Goal: Answer question/provide support: Share knowledge or assist other users

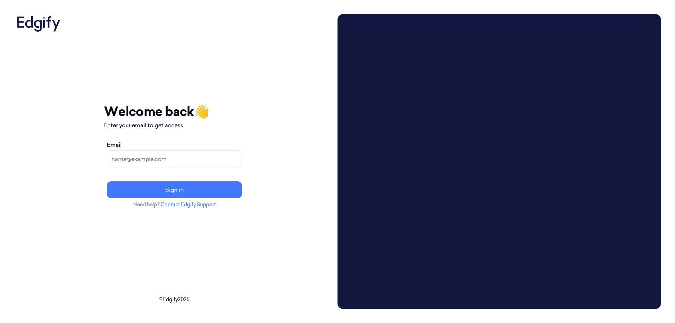
click at [222, 157] on input "Email" at bounding box center [174, 159] width 135 height 17
type input "compli.balaji.rao@indivillage.co"
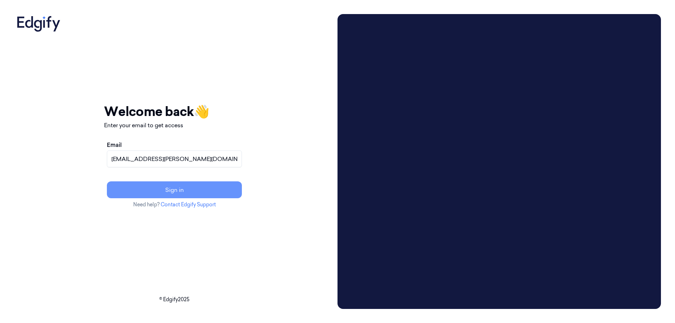
click at [205, 191] on button "Sign in" at bounding box center [174, 189] width 135 height 17
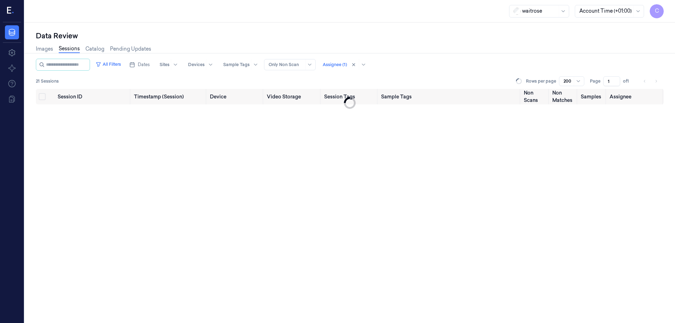
click at [655, 9] on span "C" at bounding box center [657, 11] width 14 height 14
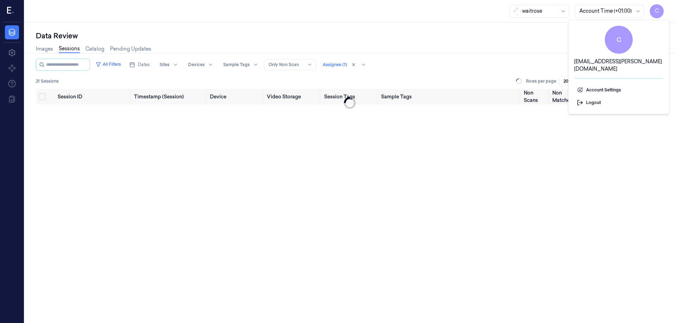
click at [659, 11] on span "C" at bounding box center [657, 11] width 14 height 14
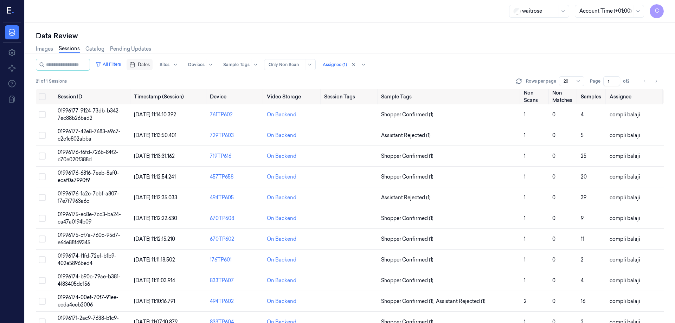
click at [150, 65] on span "Dates" at bounding box center [144, 65] width 12 height 6
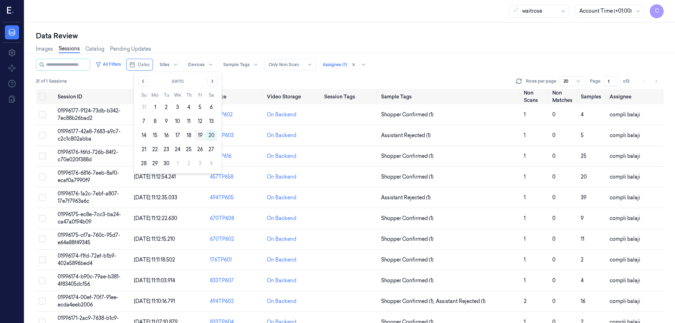
click at [199, 135] on button "19" at bounding box center [199, 135] width 11 height 11
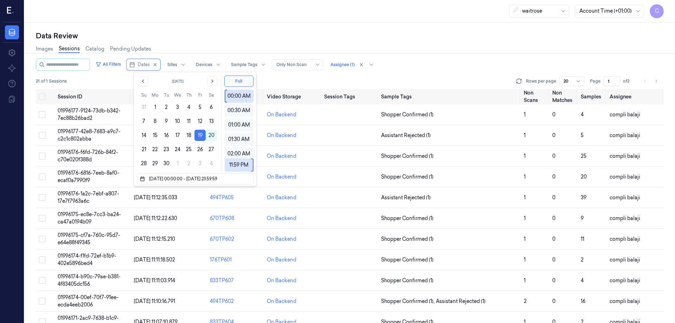
click at [425, 63] on div "All Filters Dates Sites Devices Sample Tags Alert Type Only Non Scan Assignee (…" at bounding box center [350, 65] width 628 height 12
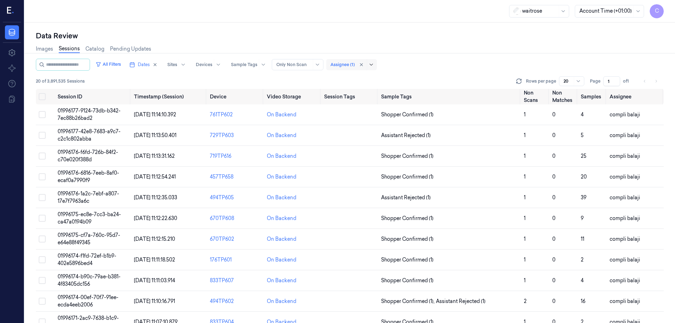
click at [376, 64] on div at bounding box center [372, 65] width 7 height 6
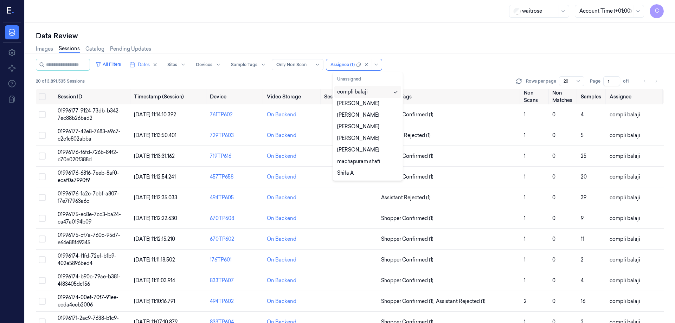
click at [360, 94] on div "compli balaji" at bounding box center [352, 91] width 31 height 7
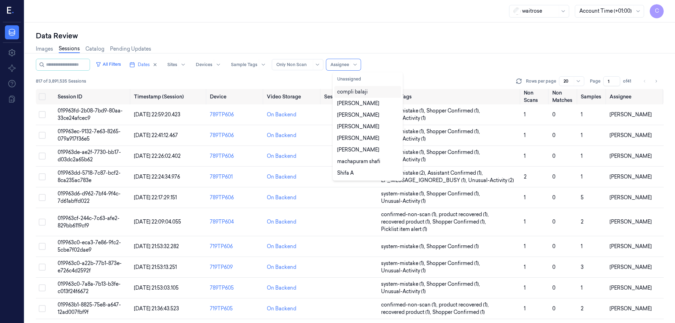
click at [350, 93] on div "compli balaji" at bounding box center [352, 91] width 31 height 7
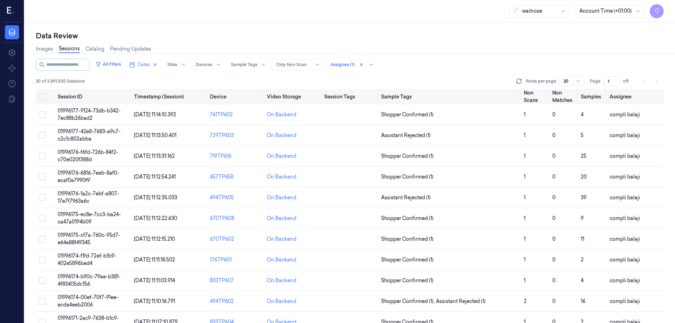
click at [454, 70] on div "All Filters Dates Sites Devices Sample Tags Alert Type Only Non Scan Assignee (…" at bounding box center [350, 65] width 628 height 12
click at [88, 110] on span "01996177-9124-73db-b342-7ec88b26bad2" at bounding box center [89, 115] width 63 height 14
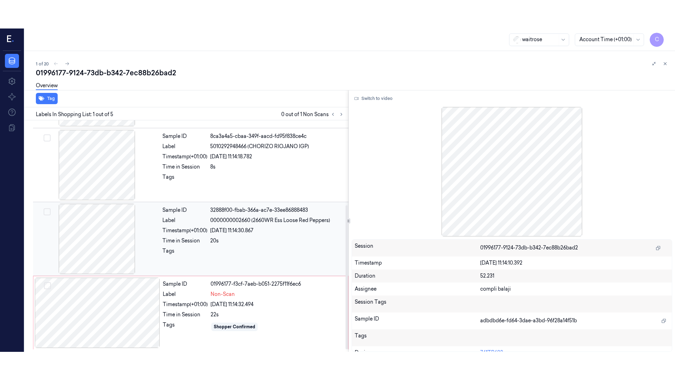
scroll to position [140, 0]
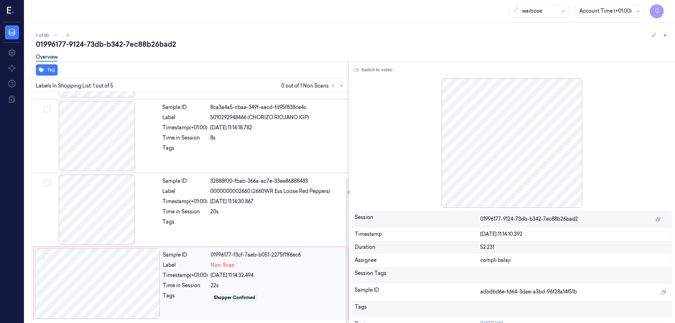
click at [136, 293] on div at bounding box center [97, 284] width 125 height 70
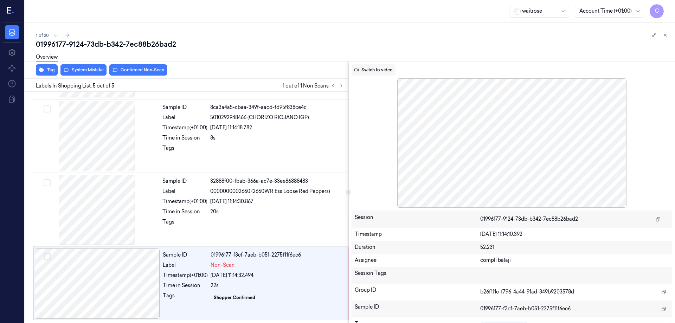
click at [375, 69] on button "Switch to video" at bounding box center [374, 69] width 44 height 11
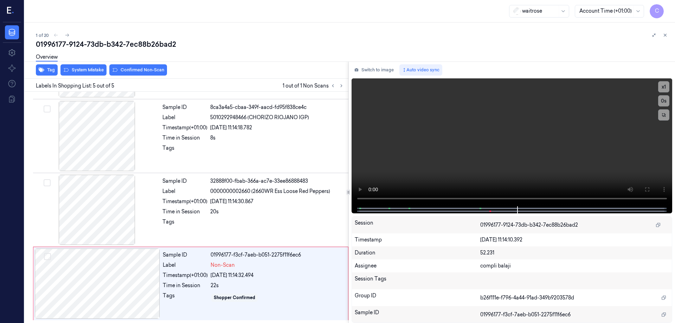
click at [468, 47] on div "01996177-9124-73db-b342-7ec88b26bad2" at bounding box center [353, 44] width 634 height 10
click at [649, 191] on icon at bounding box center [647, 189] width 4 height 4
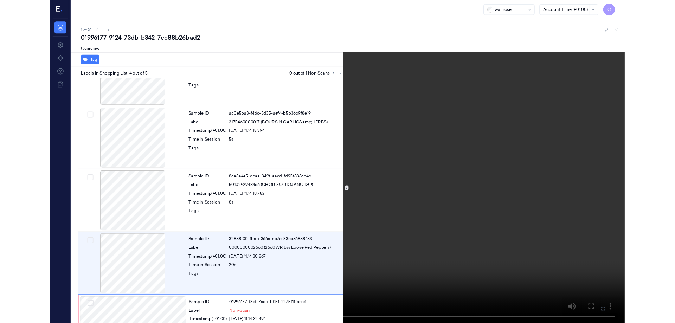
scroll to position [83, 0]
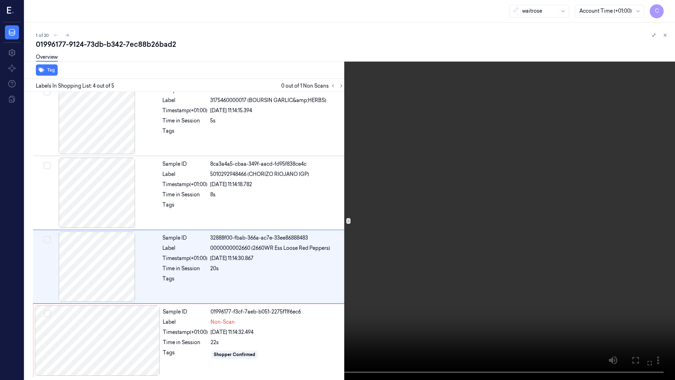
click at [0, 0] on icon at bounding box center [0, 0] width 0 height 0
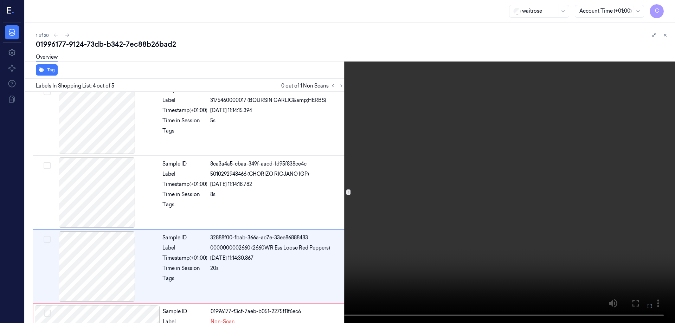
scroll to position [140, 0]
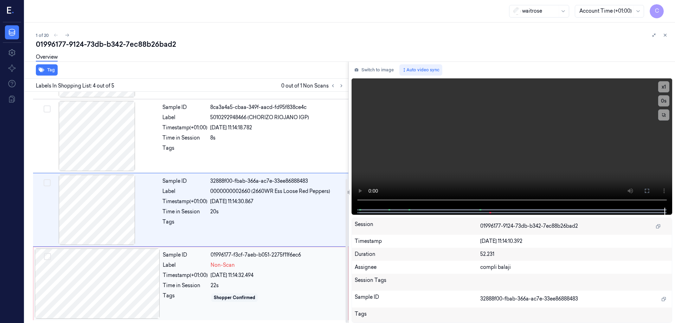
click at [151, 266] on div at bounding box center [97, 284] width 125 height 70
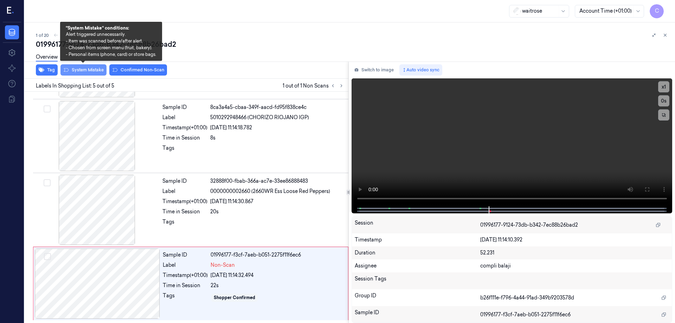
click at [96, 71] on button "System Mistake" at bounding box center [83, 69] width 46 height 11
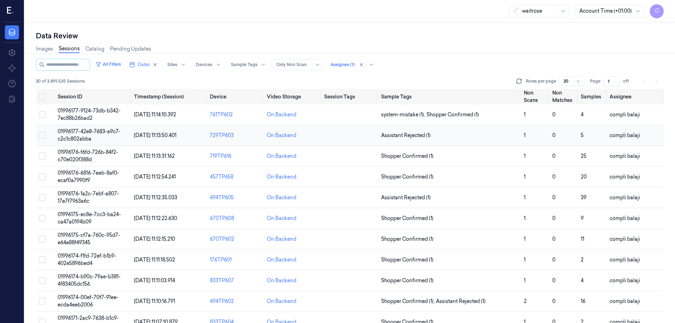
click at [100, 132] on span "01996177-42e8-7683-a9c7-c2c1c802abba" at bounding box center [89, 135] width 63 height 14
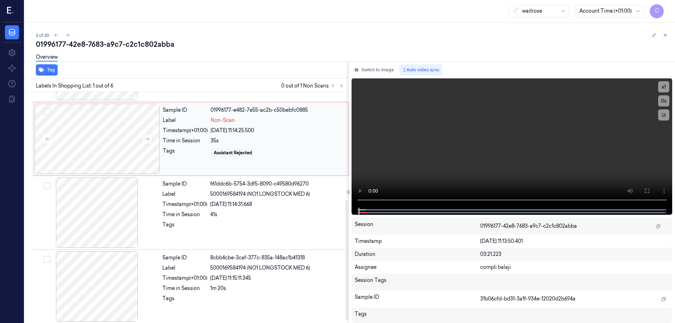
scroll to position [176, 0]
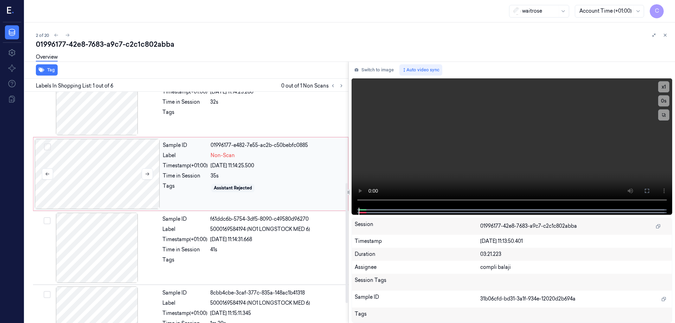
click at [117, 177] on div at bounding box center [97, 174] width 125 height 70
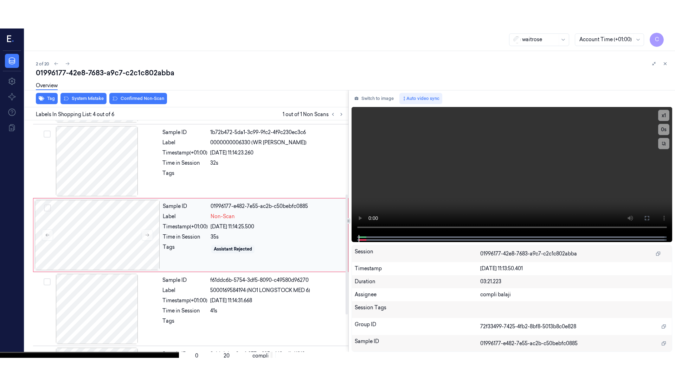
scroll to position [142, 0]
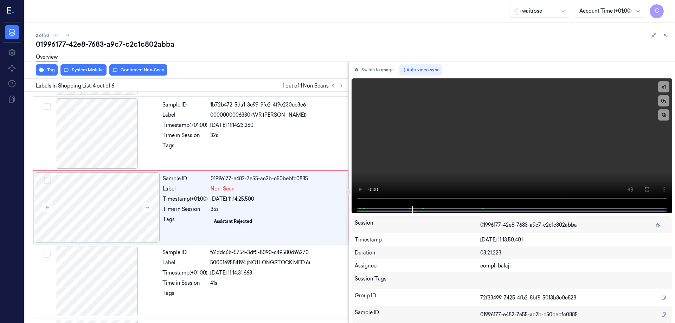
click at [600, 238] on div "19/09/2025 11:13:50.401" at bounding box center [574, 239] width 189 height 7
click at [115, 213] on div at bounding box center [97, 207] width 125 height 70
click at [648, 191] on icon at bounding box center [647, 190] width 6 height 6
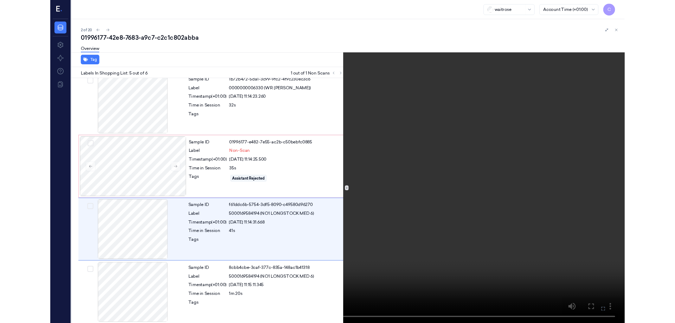
scroll to position [157, 0]
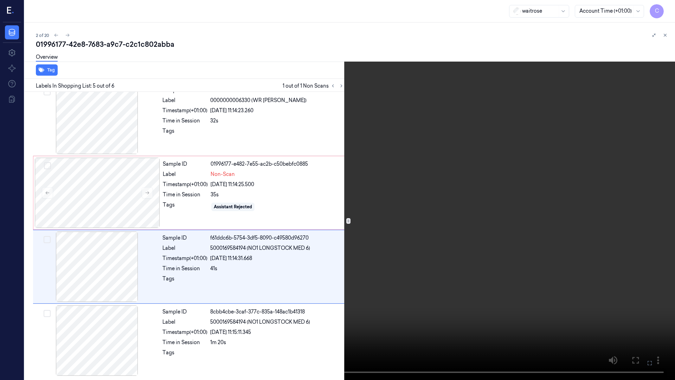
click at [0, 0] on icon at bounding box center [0, 0] width 0 height 0
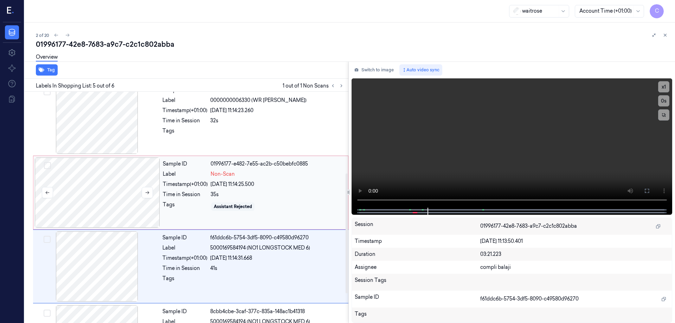
click at [117, 181] on div at bounding box center [97, 193] width 125 height 70
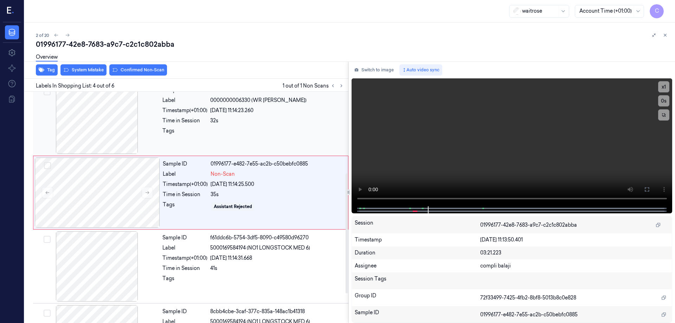
scroll to position [142, 0]
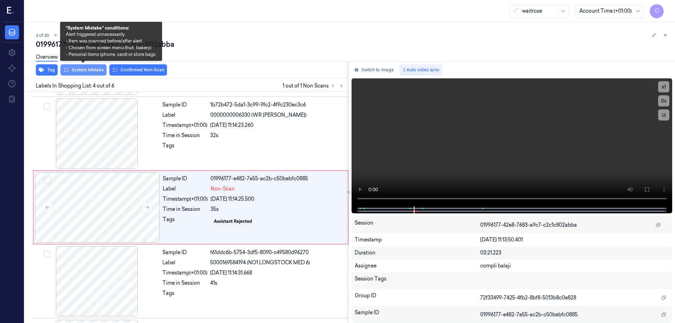
click at [78, 69] on button "System Mistake" at bounding box center [83, 69] width 46 height 11
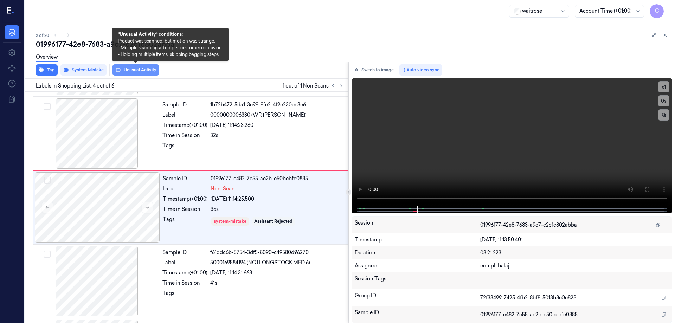
click at [136, 72] on button "Unusual Activity" at bounding box center [136, 69] width 47 height 11
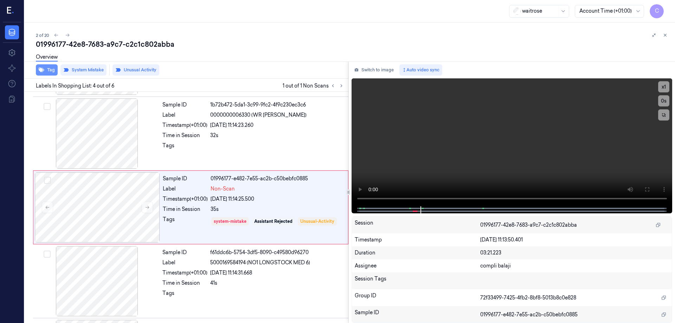
click at [53, 71] on button "Tag" at bounding box center [47, 69] width 22 height 11
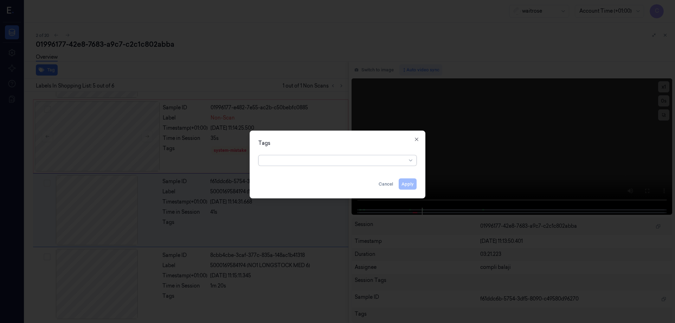
scroll to position [214, 0]
click at [411, 161] on icon at bounding box center [411, 161] width 6 height 6
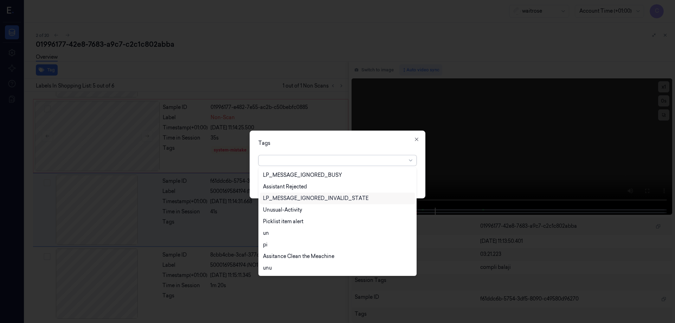
scroll to position [199, 0]
click at [289, 221] on div "Picklist item alert" at bounding box center [283, 219] width 40 height 7
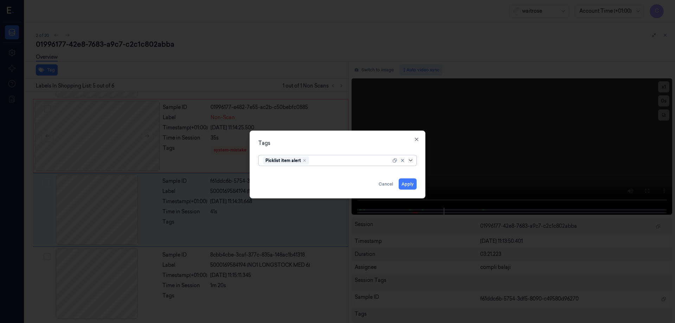
click at [412, 160] on icon at bounding box center [411, 161] width 6 height 6
click at [408, 185] on button "Apply" at bounding box center [408, 183] width 18 height 11
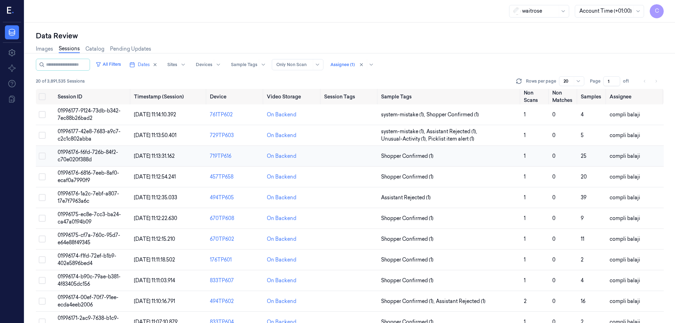
click at [93, 152] on span "01996176-f6fd-726b-84f2-c70e020f388d" at bounding box center [88, 156] width 60 height 14
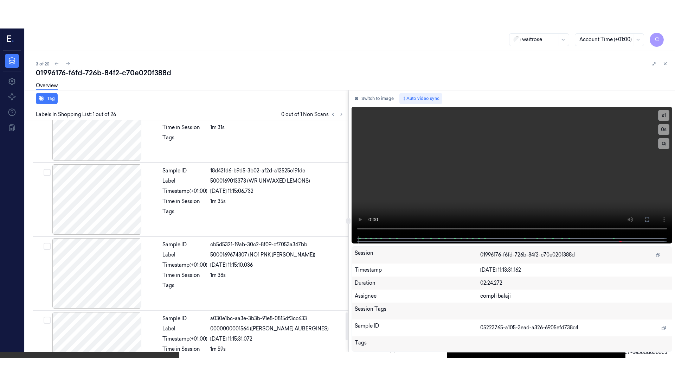
scroll to position [1691, 0]
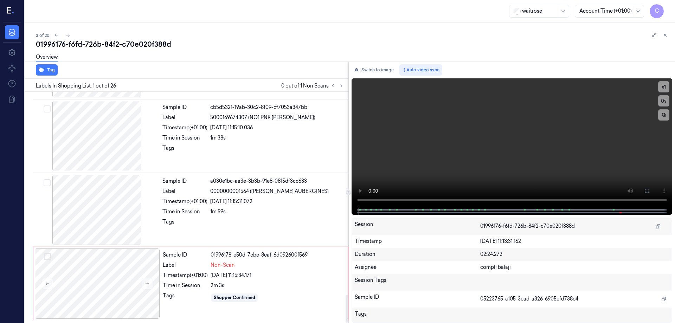
drag, startPoint x: 346, startPoint y: 114, endPoint x: 339, endPoint y: 337, distance: 223.4
click at [346, 323] on div at bounding box center [347, 309] width 2 height 28
click at [104, 288] on div at bounding box center [97, 284] width 125 height 70
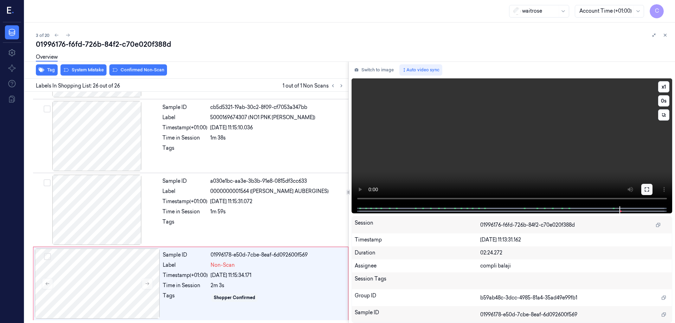
click at [645, 191] on icon at bounding box center [647, 189] width 4 height 4
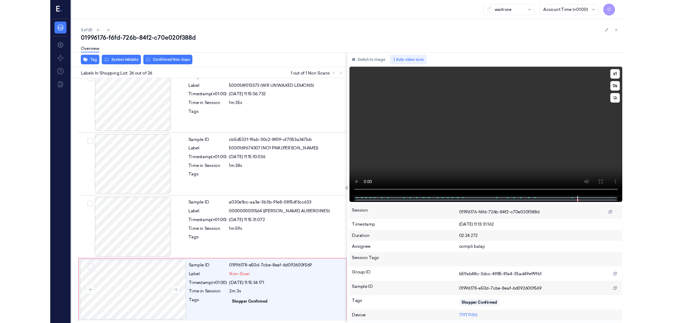
scroll to position [1634, 0]
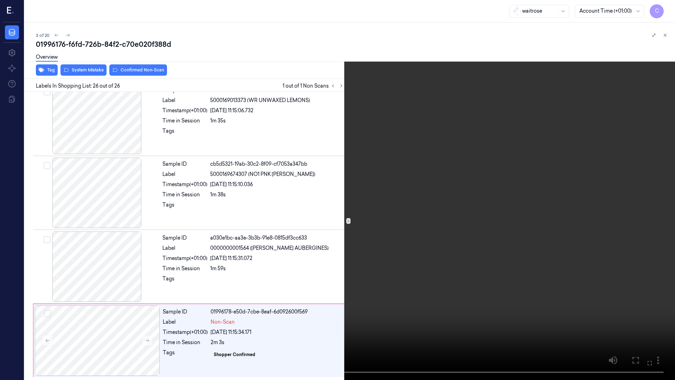
click at [0, 0] on icon at bounding box center [0, 0] width 0 height 0
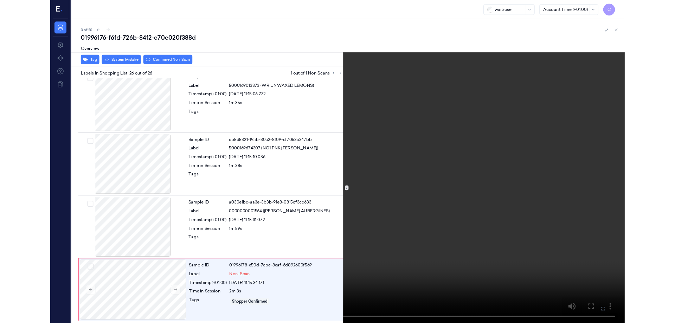
scroll to position [1691, 0]
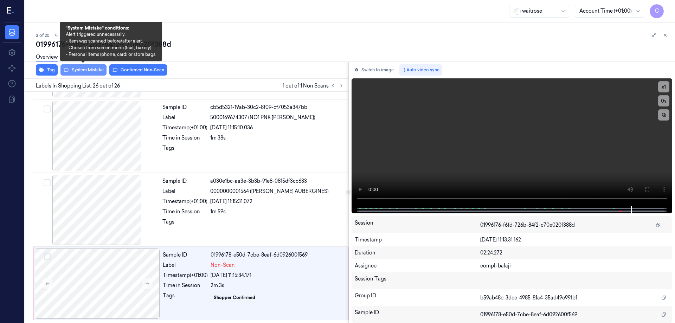
click at [83, 68] on button "System Mistake" at bounding box center [83, 69] width 46 height 11
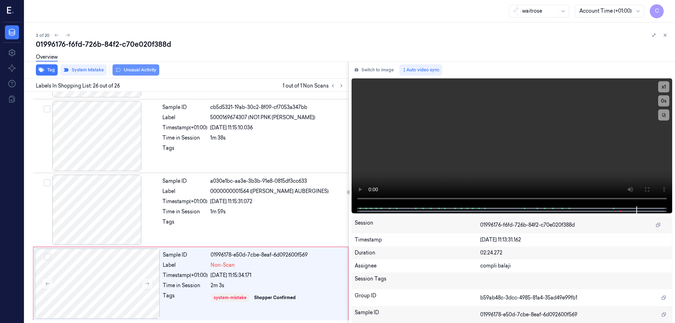
click at [148, 72] on button "Unusual Activity" at bounding box center [136, 69] width 47 height 11
click at [51, 71] on button "Tag" at bounding box center [47, 69] width 22 height 11
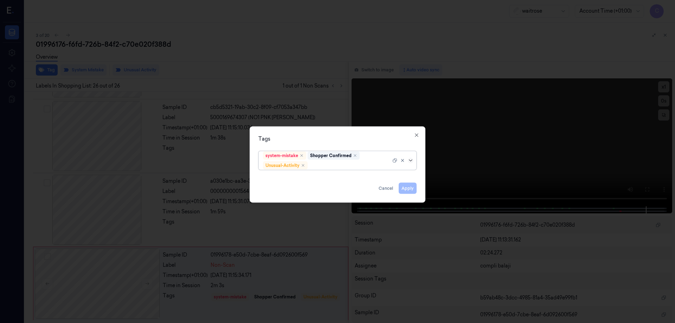
click at [412, 161] on icon at bounding box center [411, 161] width 6 height 6
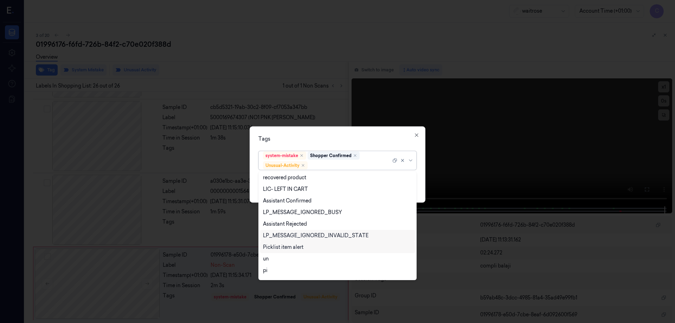
scroll to position [138, 0]
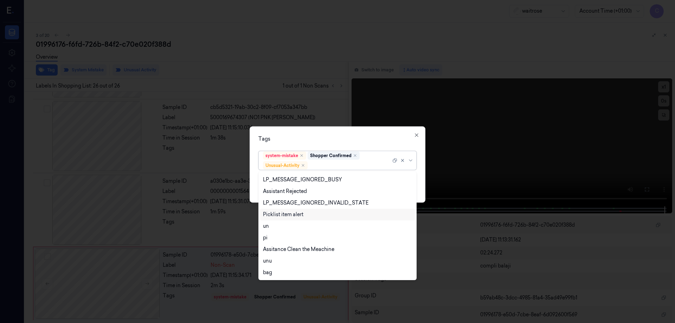
click at [312, 216] on div "Picklist item alert" at bounding box center [337, 214] width 149 height 7
click at [412, 160] on icon at bounding box center [410, 160] width 3 height 2
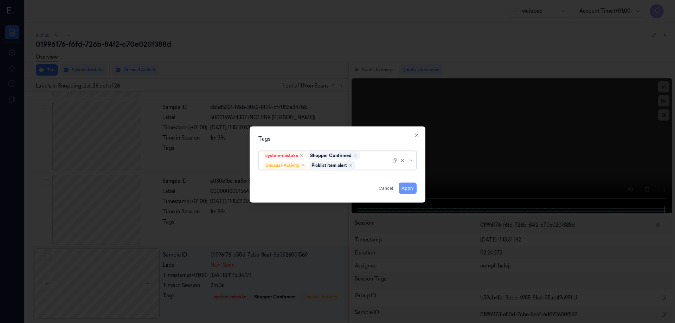
click at [410, 190] on button "Apply" at bounding box center [408, 188] width 18 height 11
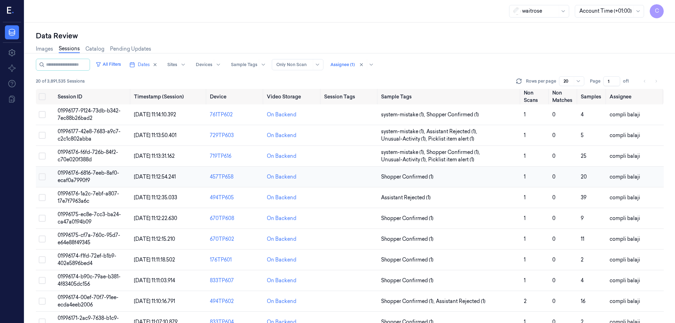
click at [97, 173] on span "01996176-6816-7eeb-8af0-ecaf0a7990f9" at bounding box center [89, 177] width 62 height 14
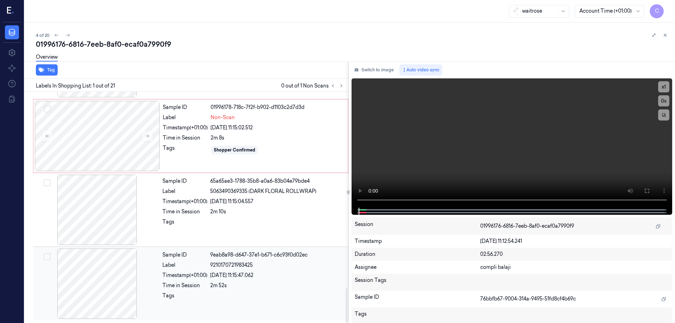
drag, startPoint x: 346, startPoint y: 123, endPoint x: 284, endPoint y: 307, distance: 194.5
click at [346, 323] on div at bounding box center [347, 305] width 2 height 34
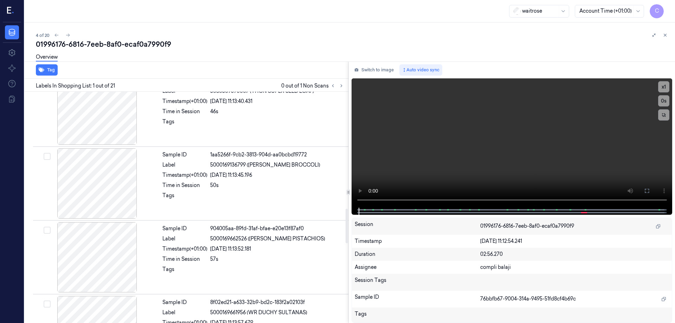
scroll to position [1321, 0]
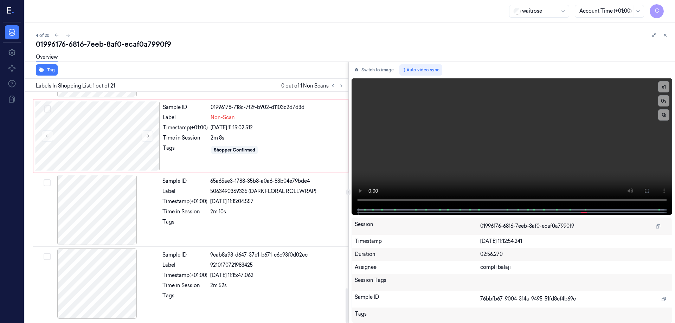
drag, startPoint x: 347, startPoint y: 110, endPoint x: 311, endPoint y: 337, distance: 229.6
click at [346, 323] on div at bounding box center [347, 305] width 2 height 34
click at [130, 135] on div at bounding box center [97, 136] width 125 height 70
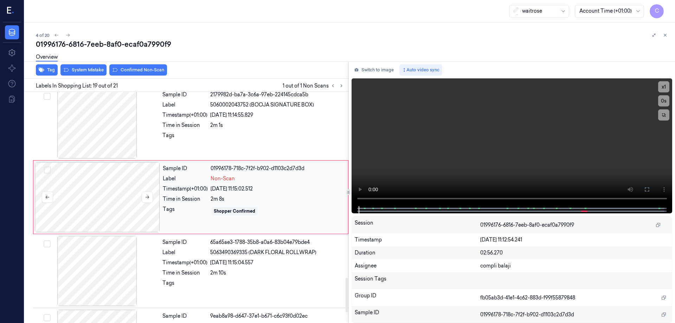
scroll to position [1250, 0]
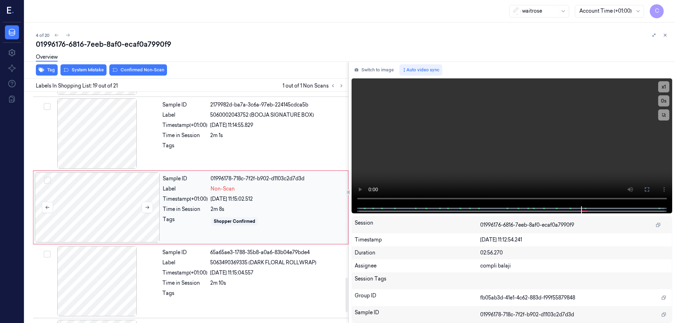
click at [97, 211] on div at bounding box center [97, 207] width 125 height 70
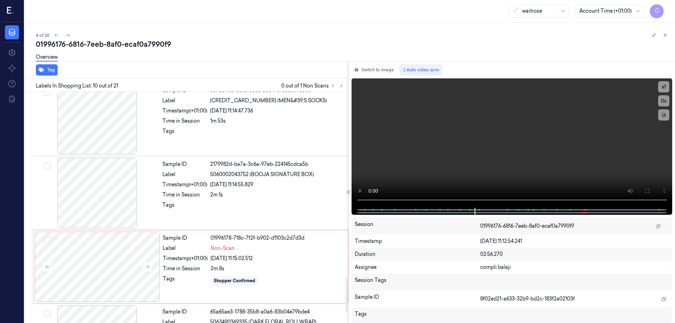
scroll to position [1254, 0]
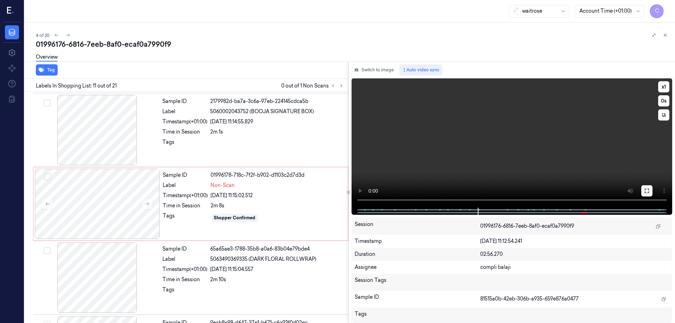
click at [644, 190] on button at bounding box center [646, 190] width 11 height 11
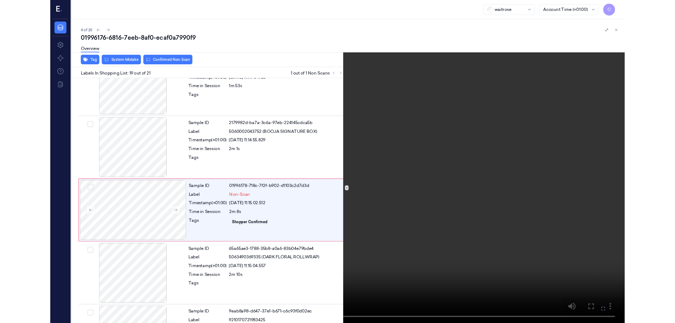
scroll to position [1222, 0]
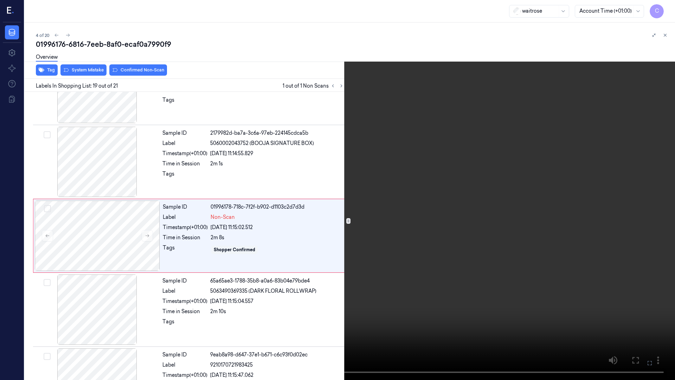
click at [0, 0] on icon at bounding box center [0, 0] width 0 height 0
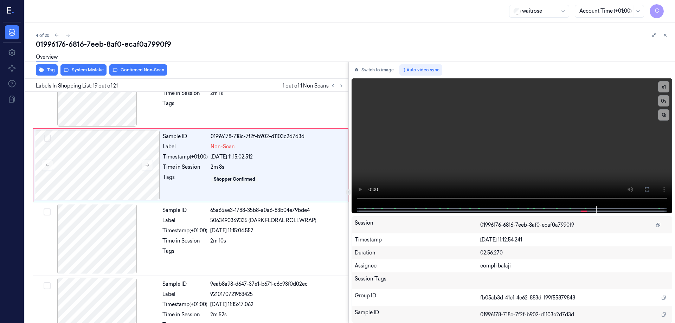
scroll to position [1250, 0]
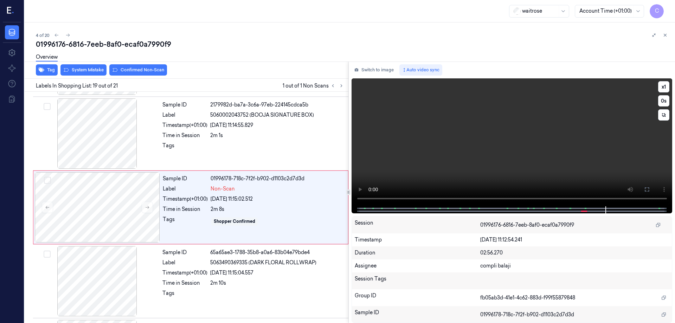
click at [522, 208] on div at bounding box center [512, 209] width 306 height 7
click at [533, 208] on span at bounding box center [533, 209] width 1 height 4
click at [116, 210] on div at bounding box center [97, 207] width 125 height 70
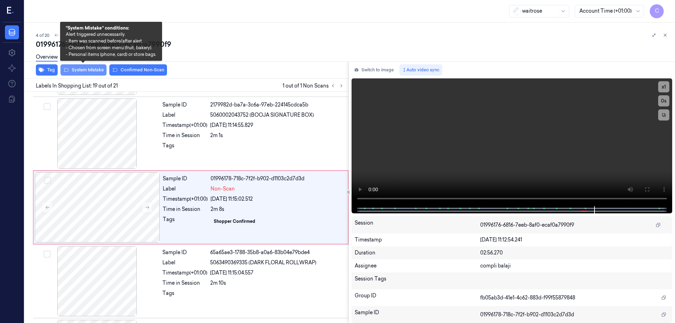
click at [84, 69] on button "System Mistake" at bounding box center [83, 69] width 46 height 11
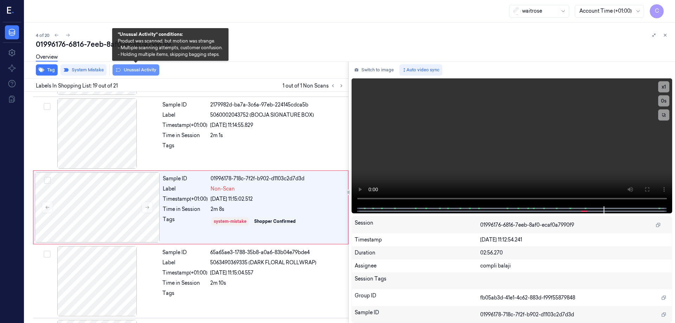
click at [146, 72] on button "Unusual Activity" at bounding box center [136, 69] width 47 height 11
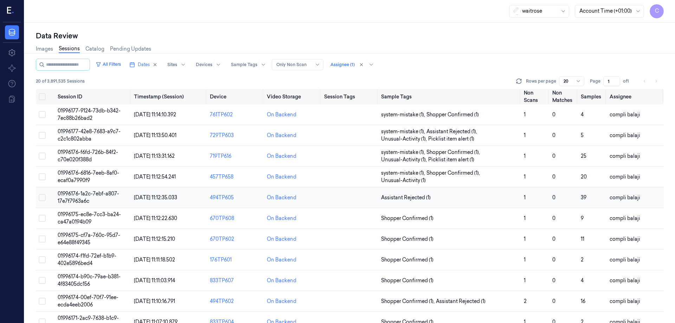
click at [105, 194] on span "01996176-1a2c-7ebf-a807-17e7f7963a6c" at bounding box center [89, 198] width 62 height 14
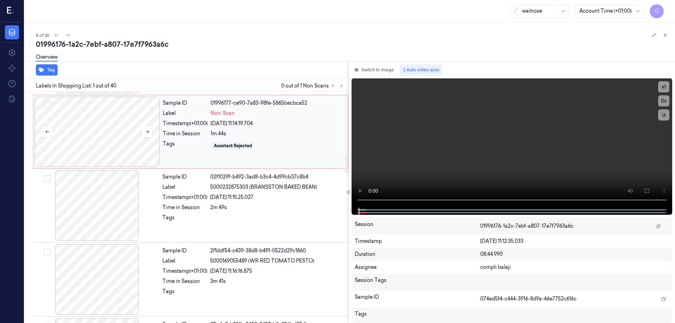
click at [135, 133] on div at bounding box center [97, 132] width 125 height 70
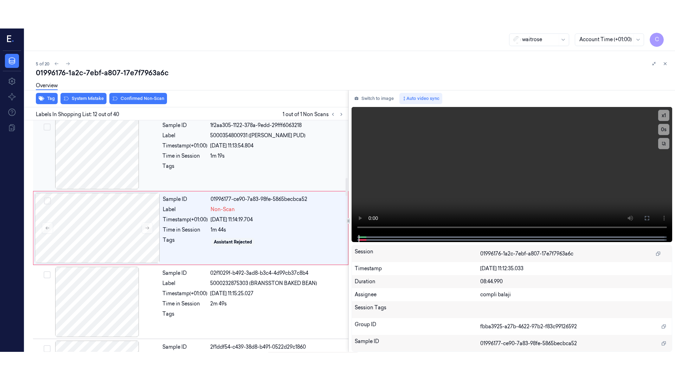
scroll to position [733, 0]
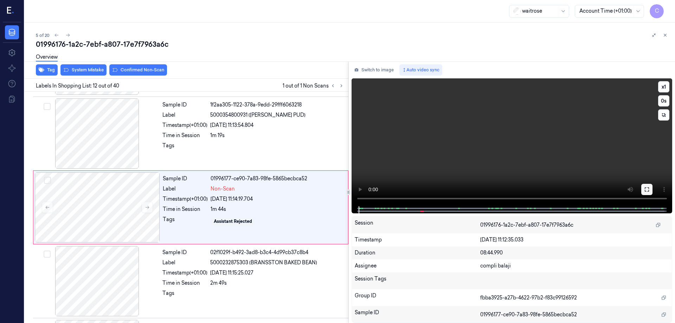
click at [647, 191] on icon at bounding box center [647, 190] width 6 height 6
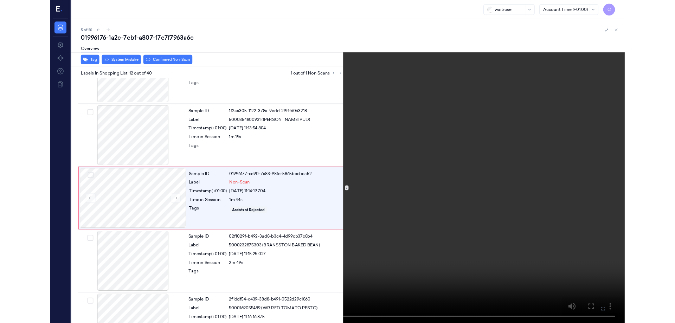
scroll to position [705, 0]
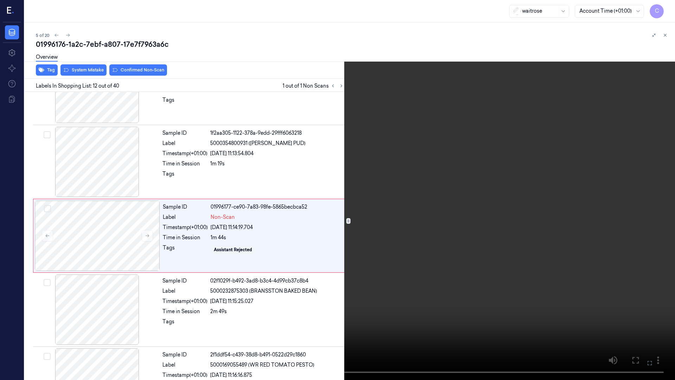
click at [0, 0] on icon at bounding box center [0, 0] width 0 height 0
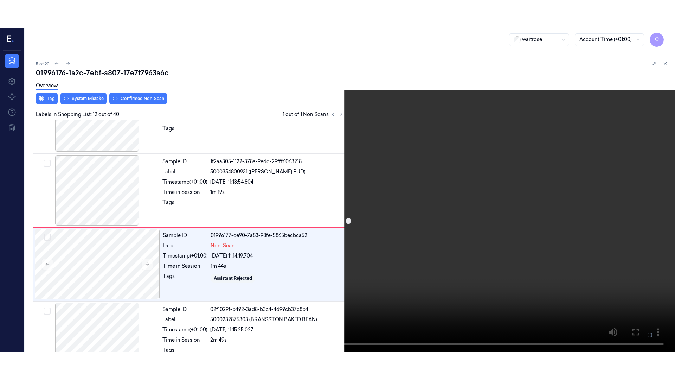
scroll to position [733, 0]
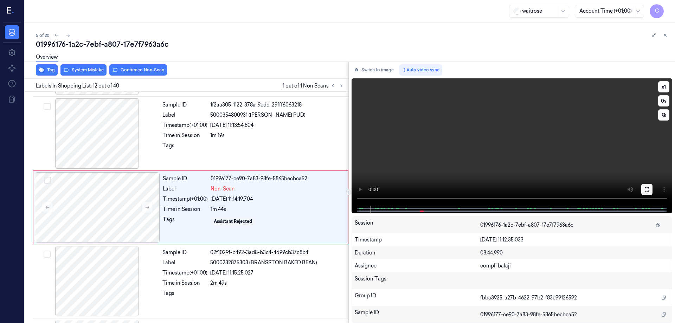
click at [650, 191] on button at bounding box center [646, 189] width 11 height 11
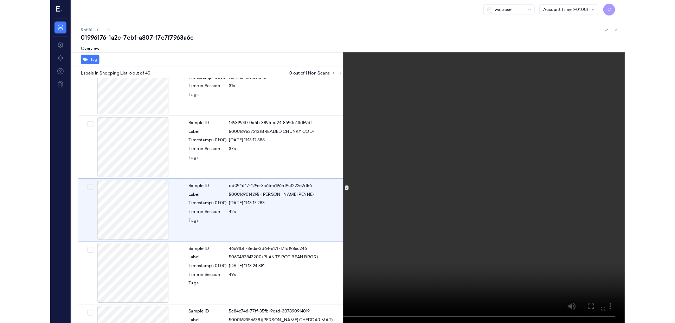
scroll to position [262, 0]
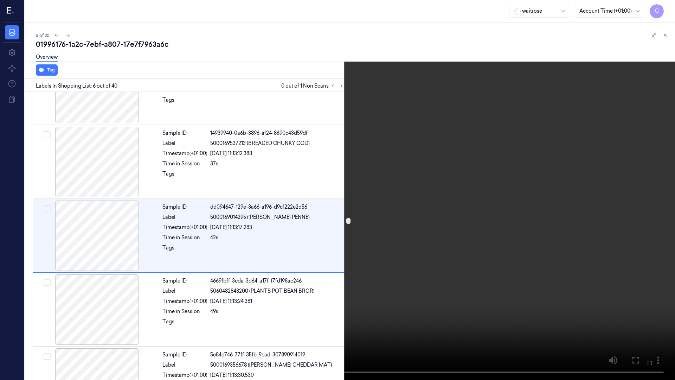
click at [0, 0] on icon at bounding box center [0, 0] width 0 height 0
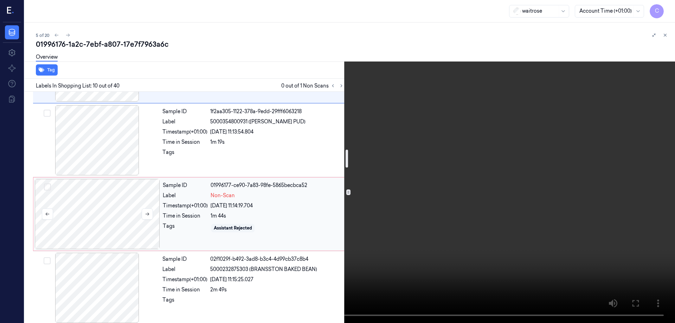
scroll to position [738, 0]
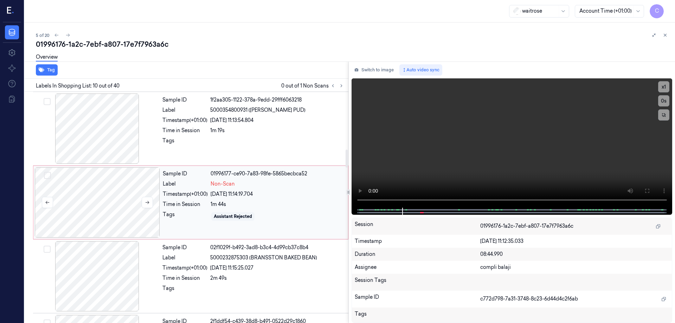
click at [133, 203] on div at bounding box center [97, 202] width 125 height 70
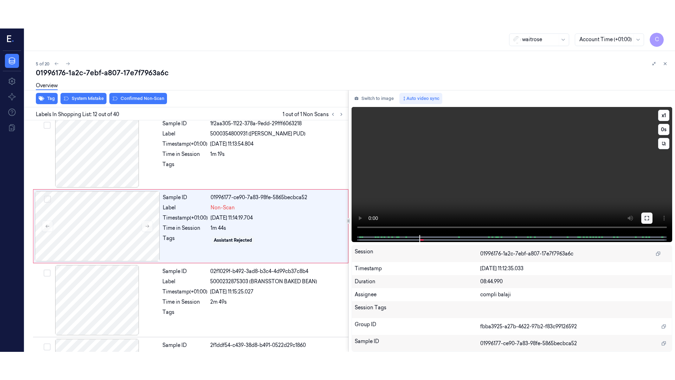
scroll to position [733, 0]
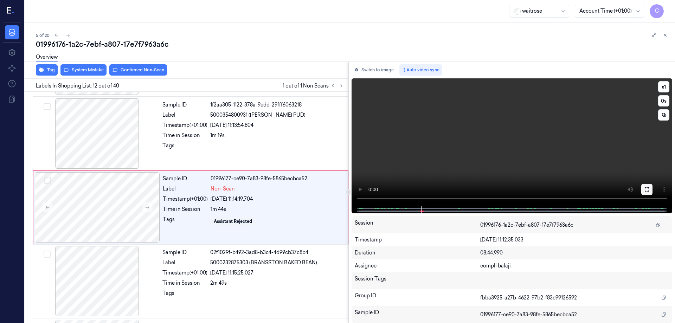
click at [644, 191] on icon at bounding box center [647, 190] width 6 height 6
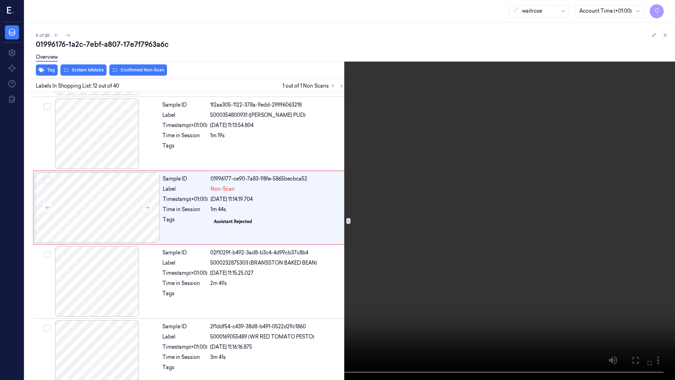
drag, startPoint x: 648, startPoint y: 365, endPoint x: 648, endPoint y: 323, distance: 42.5
click at [0, 0] on icon at bounding box center [0, 0] width 0 height 0
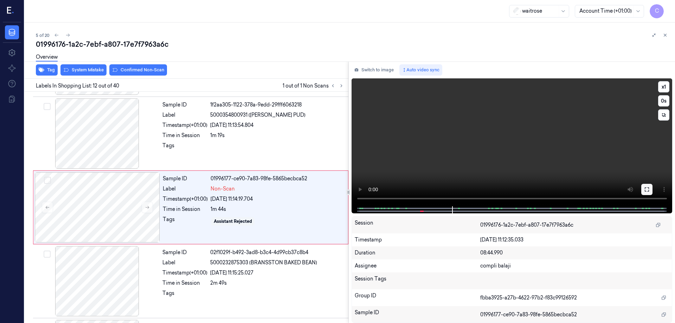
click at [649, 191] on icon at bounding box center [647, 189] width 4 height 4
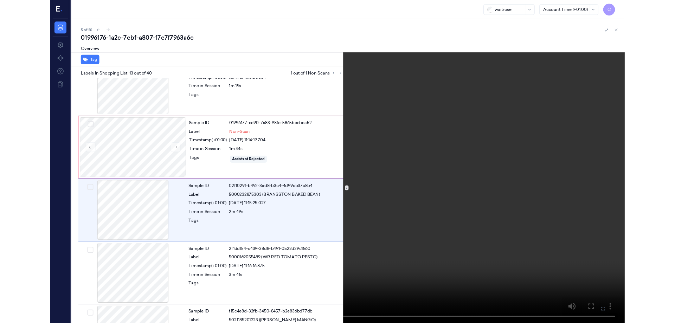
scroll to position [779, 0]
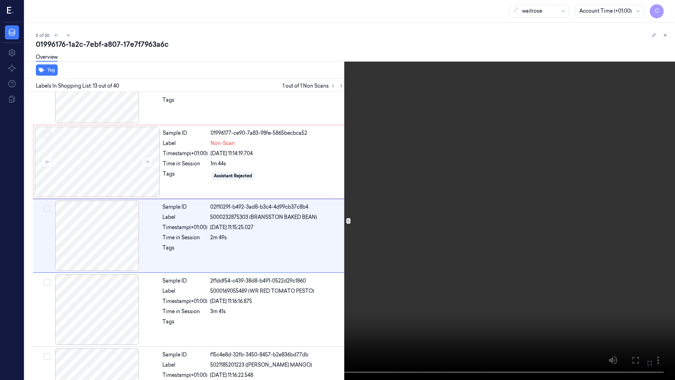
click at [0, 0] on icon at bounding box center [0, 0] width 0 height 0
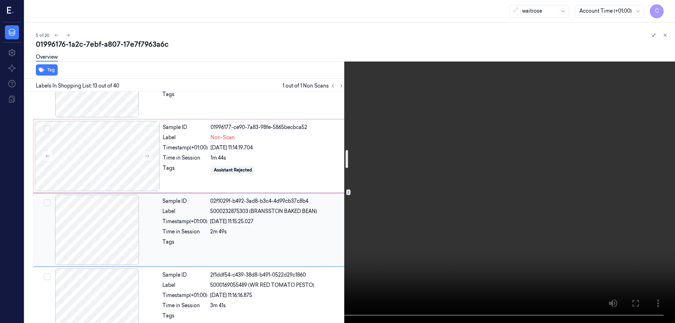
scroll to position [744, 0]
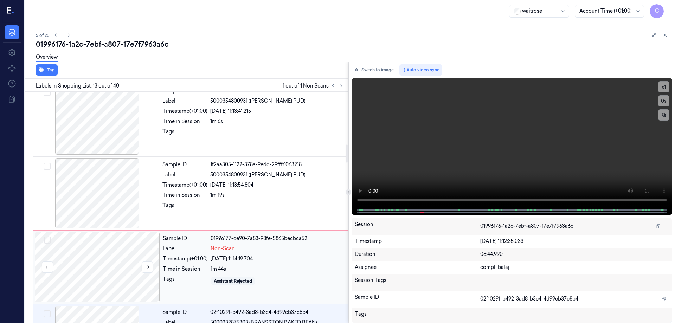
click at [117, 246] on div at bounding box center [97, 267] width 125 height 70
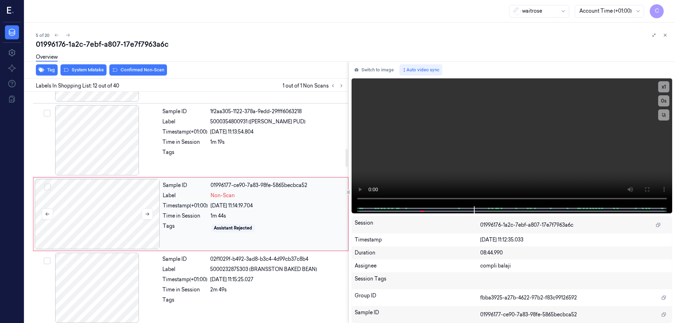
scroll to position [733, 0]
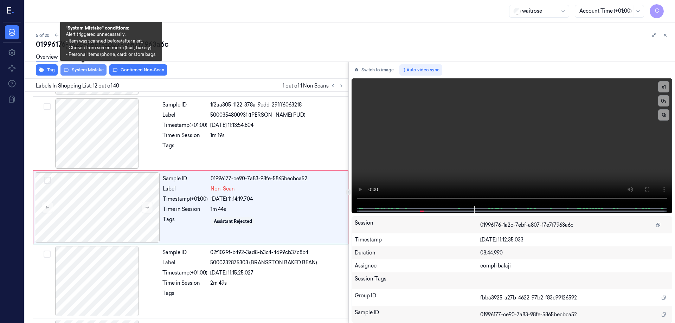
click at [84, 73] on button "System Mistake" at bounding box center [83, 69] width 46 height 11
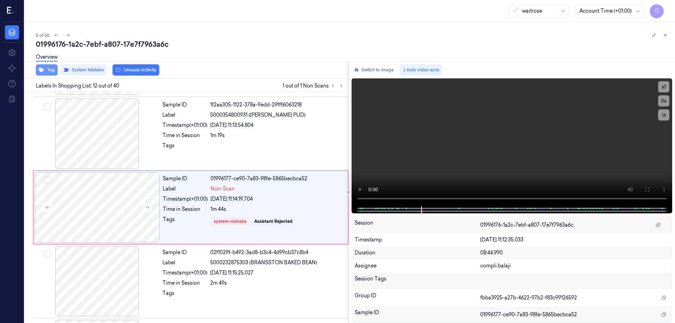
click at [51, 71] on button "Tag" at bounding box center [47, 69] width 22 height 11
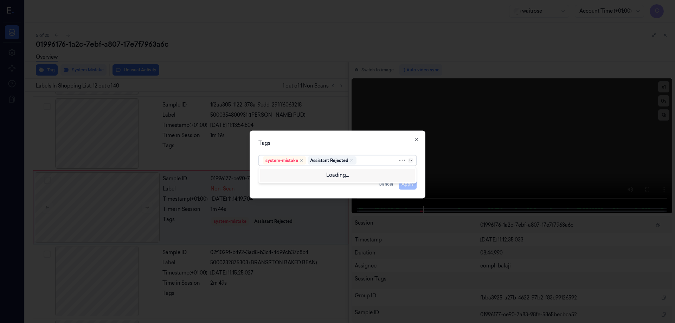
click at [412, 160] on icon at bounding box center [411, 161] width 6 height 6
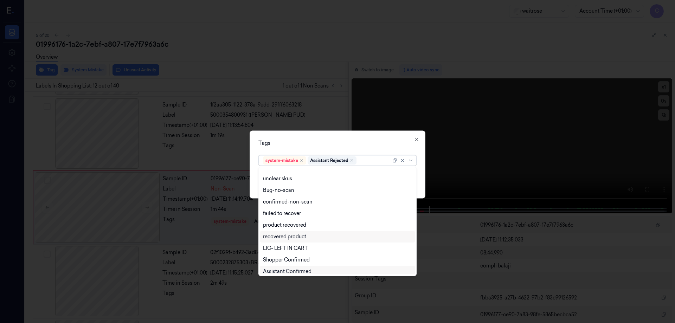
scroll to position [0, 0]
click at [275, 199] on div "bags" at bounding box center [337, 197] width 149 height 7
click at [413, 161] on icon at bounding box center [411, 161] width 6 height 6
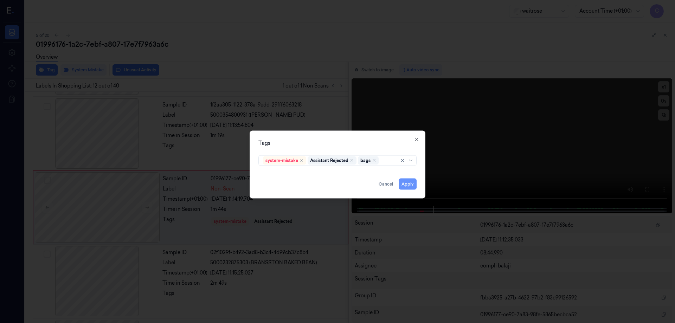
click at [405, 187] on button "Apply" at bounding box center [408, 183] width 18 height 11
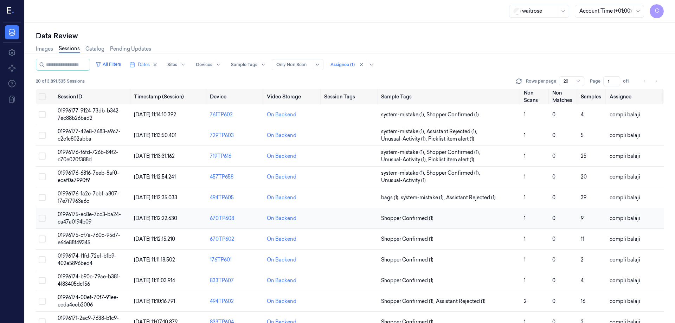
click at [87, 214] on span "01996175-ec8e-7cc3-ba24-ca47a0194b09" at bounding box center [89, 218] width 63 height 14
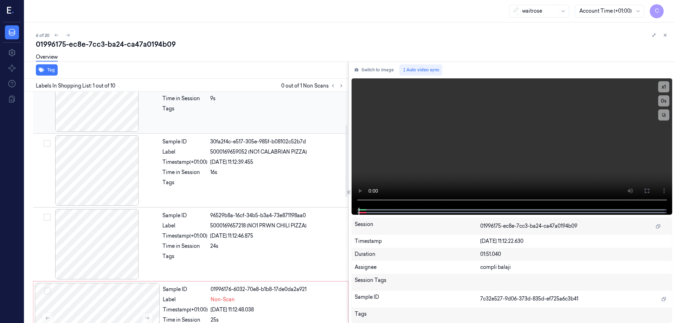
scroll to position [246, 0]
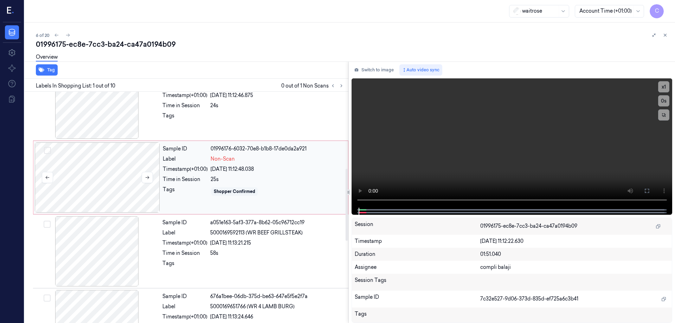
click at [117, 190] on div at bounding box center [97, 177] width 125 height 70
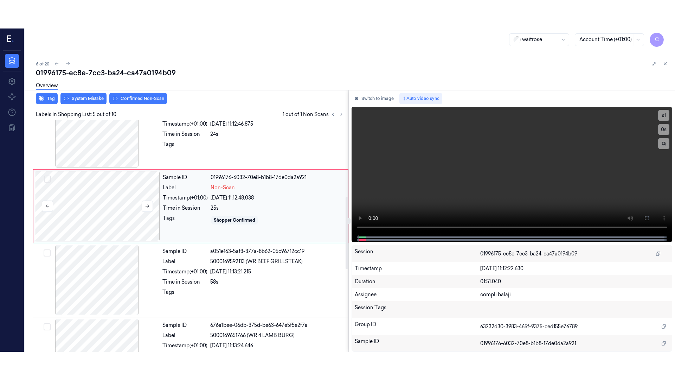
scroll to position [216, 0]
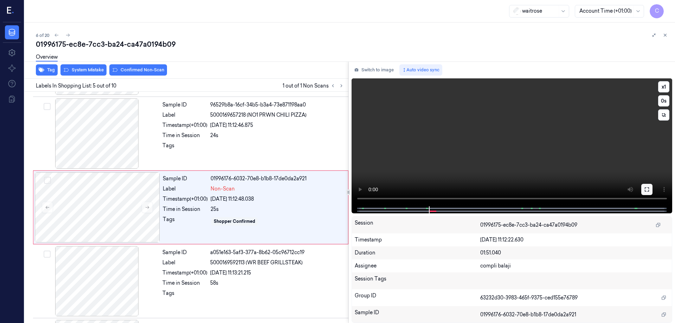
click at [644, 189] on icon at bounding box center [647, 190] width 6 height 6
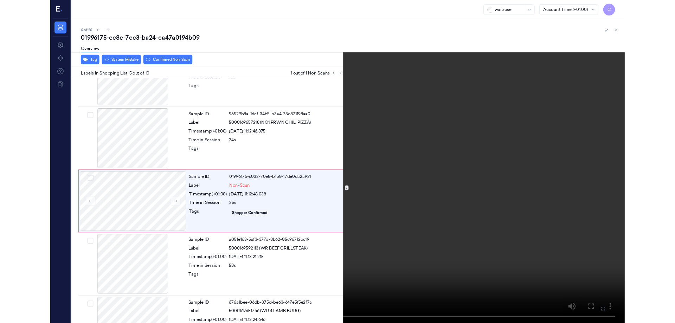
scroll to position [188, 0]
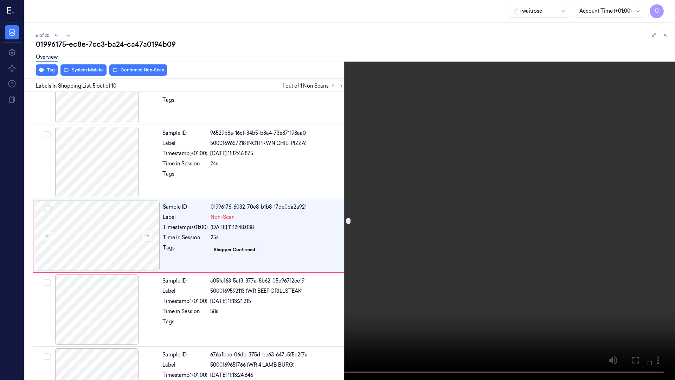
click at [0, 0] on icon at bounding box center [0, 0] width 0 height 0
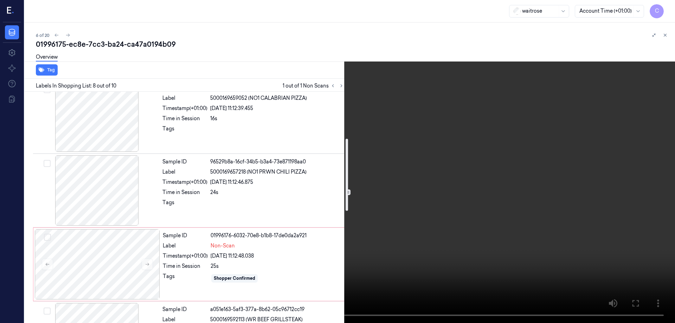
scroll to position [121, 0]
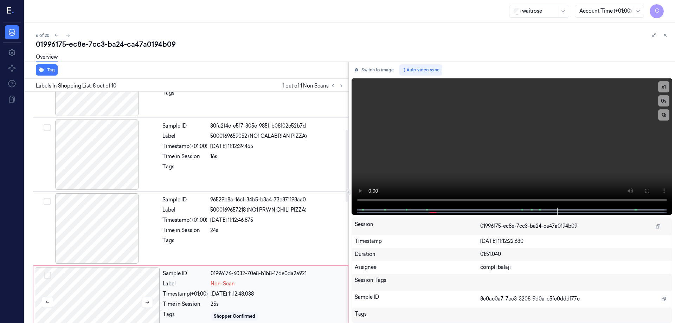
click at [113, 287] on div at bounding box center [97, 302] width 125 height 70
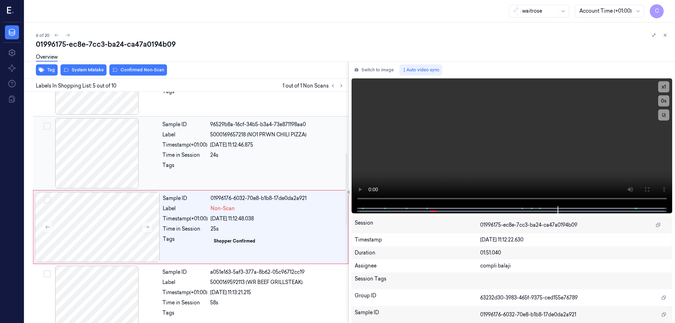
scroll to position [216, 0]
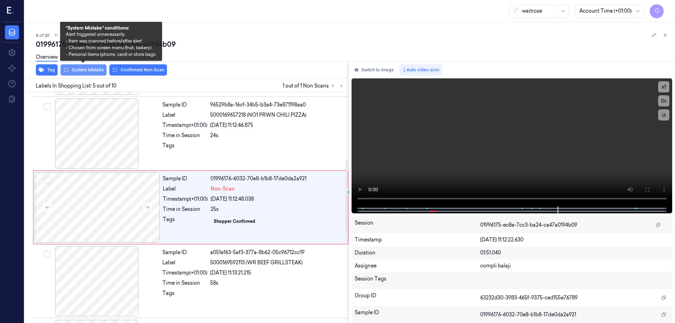
drag, startPoint x: 82, startPoint y: 71, endPoint x: 95, endPoint y: 70, distance: 13.4
click at [82, 71] on button "System Mistake" at bounding box center [83, 69] width 46 height 11
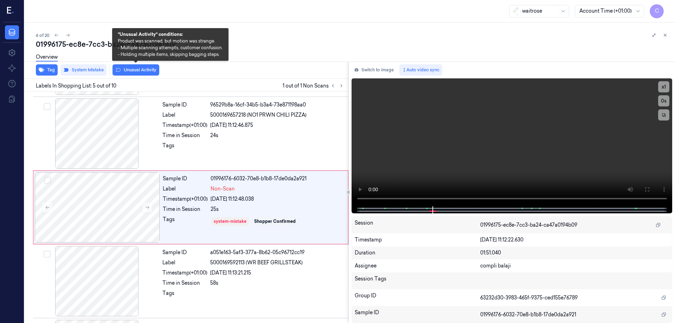
drag, startPoint x: 148, startPoint y: 70, endPoint x: 229, endPoint y: 66, distance: 80.6
click at [149, 70] on button "Unusual Activity" at bounding box center [136, 69] width 47 height 11
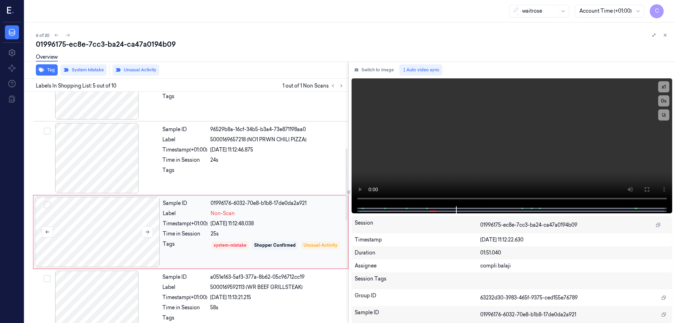
scroll to position [181, 0]
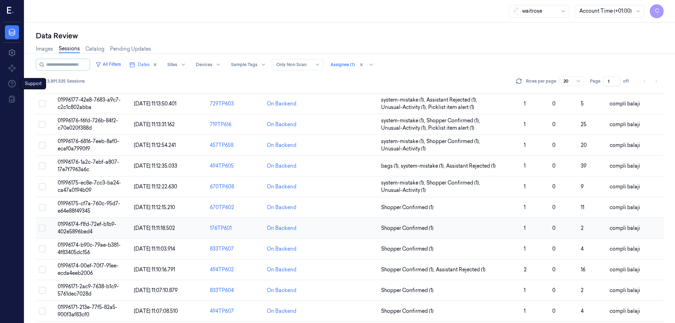
scroll to position [70, 0]
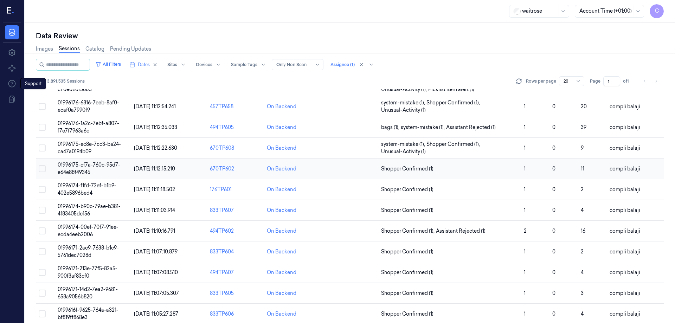
click at [94, 167] on span "01996175-cf7a-760c-95d7-e64e88f49345" at bounding box center [89, 169] width 63 height 14
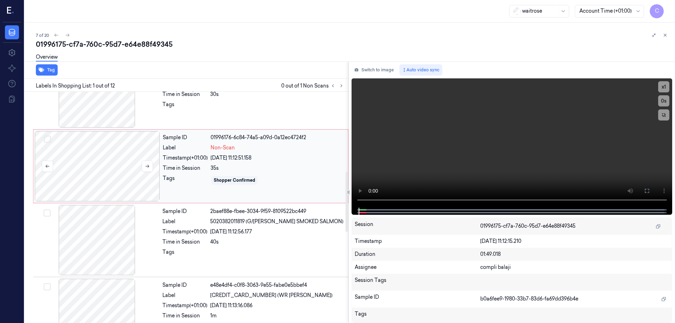
scroll to position [352, 0]
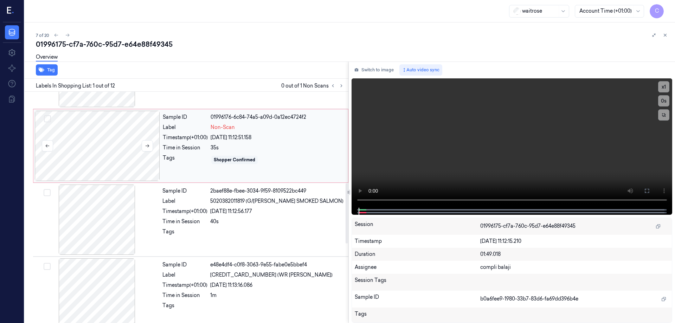
click at [119, 151] on div at bounding box center [97, 146] width 125 height 70
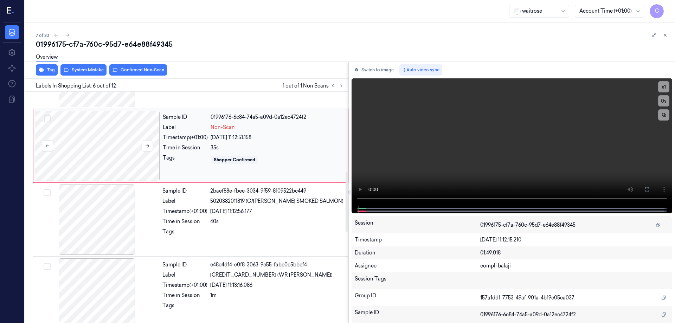
scroll to position [290, 0]
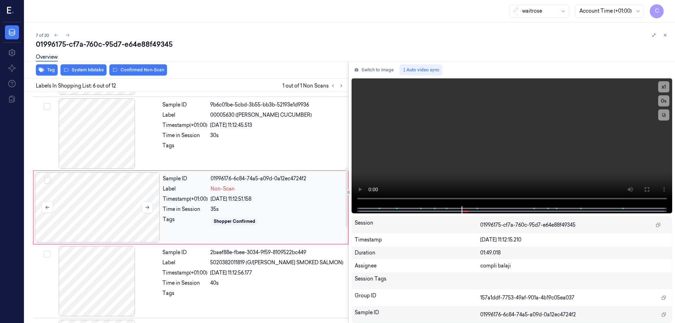
click at [102, 214] on div at bounding box center [97, 207] width 125 height 70
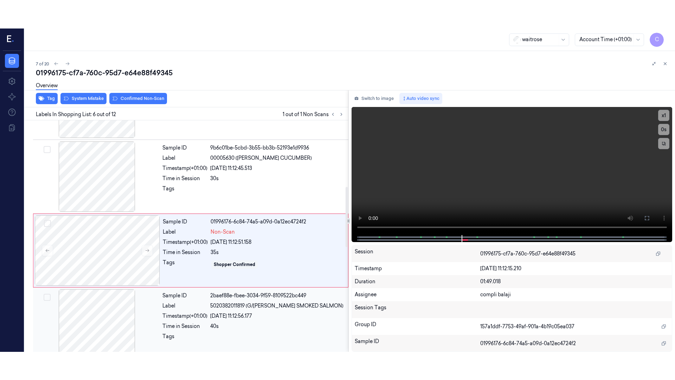
scroll to position [255, 0]
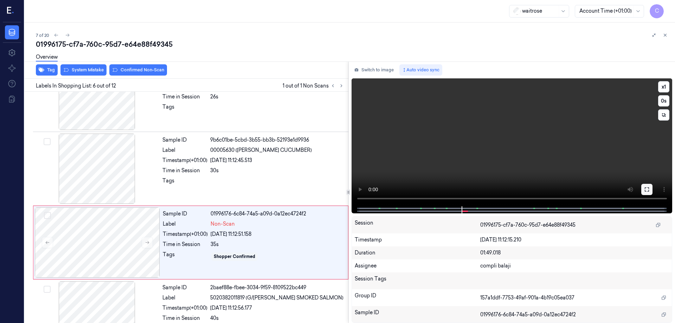
click at [649, 188] on icon at bounding box center [647, 189] width 4 height 4
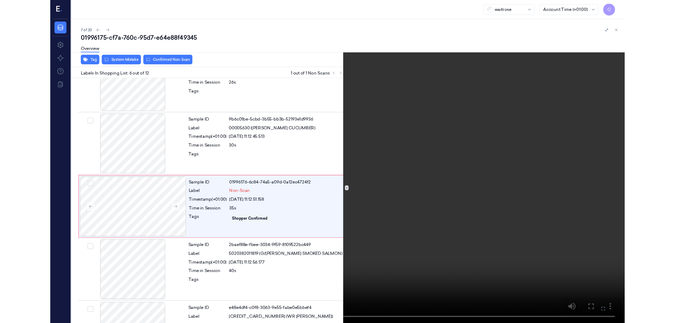
scroll to position [262, 0]
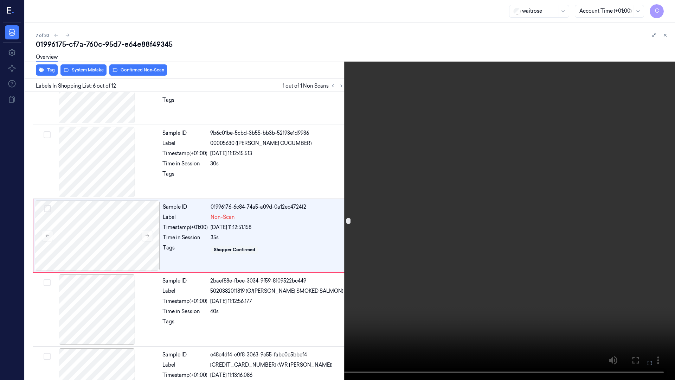
click at [0, 0] on icon at bounding box center [0, 0] width 0 height 0
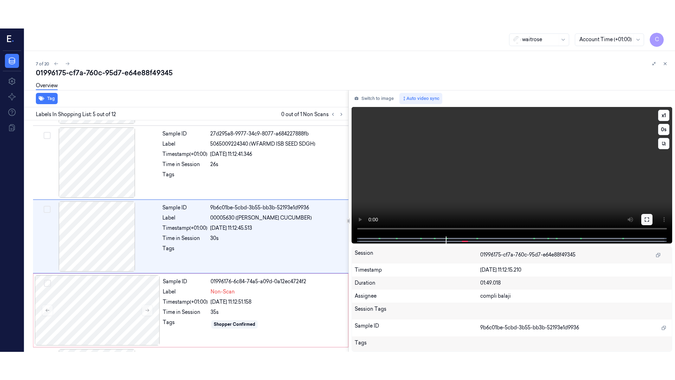
scroll to position [216, 0]
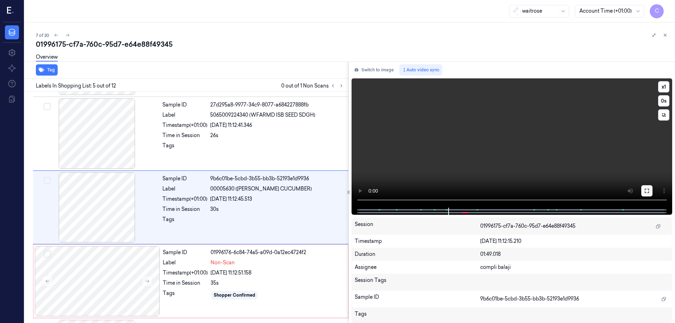
click at [647, 188] on icon at bounding box center [647, 191] width 6 height 6
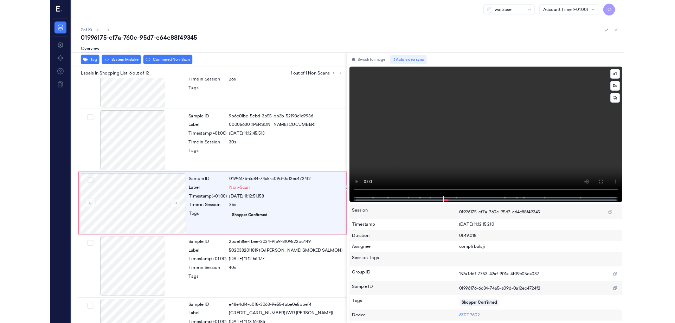
scroll to position [262, 0]
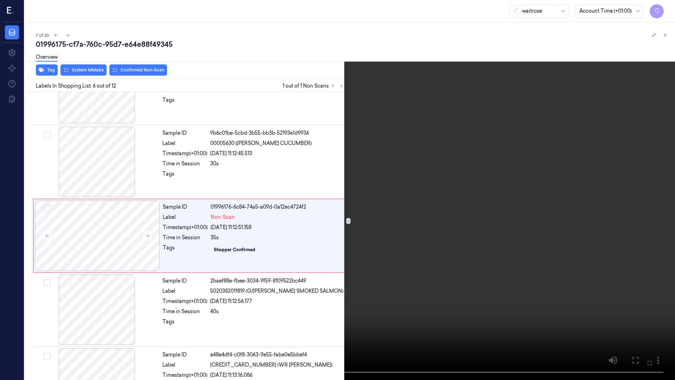
drag, startPoint x: 649, startPoint y: 364, endPoint x: 649, endPoint y: 321, distance: 42.5
click at [0, 0] on icon at bounding box center [0, 0] width 0 height 0
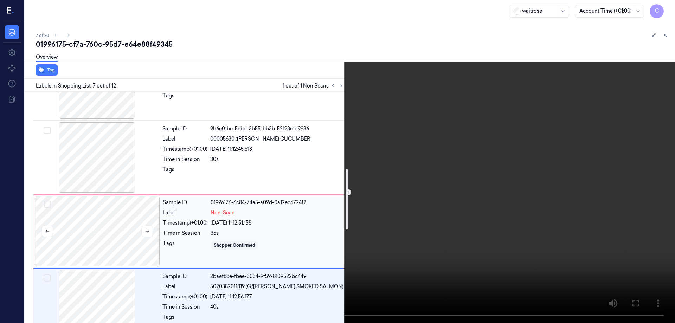
scroll to position [258, 0]
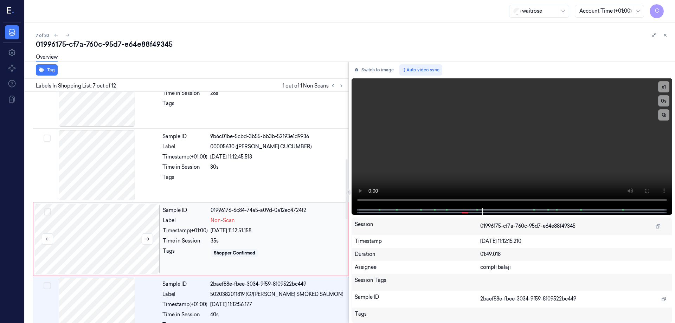
click at [122, 226] on div at bounding box center [97, 239] width 125 height 70
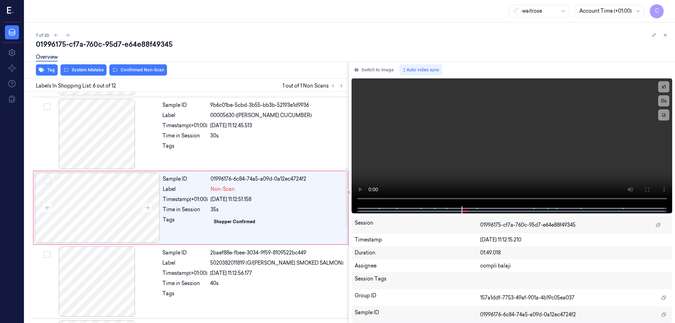
scroll to position [290, 0]
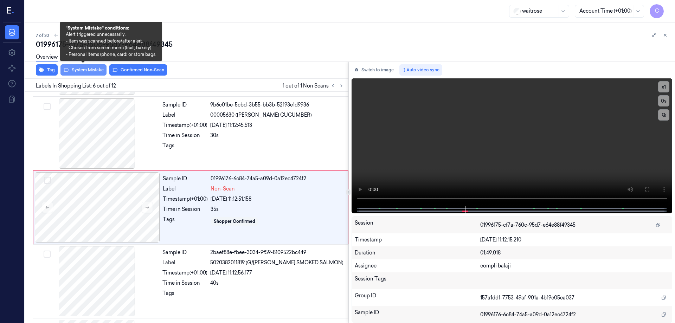
drag, startPoint x: 83, startPoint y: 71, endPoint x: 100, endPoint y: 70, distance: 16.2
click at [84, 71] on button "System Mistake" at bounding box center [83, 69] width 46 height 11
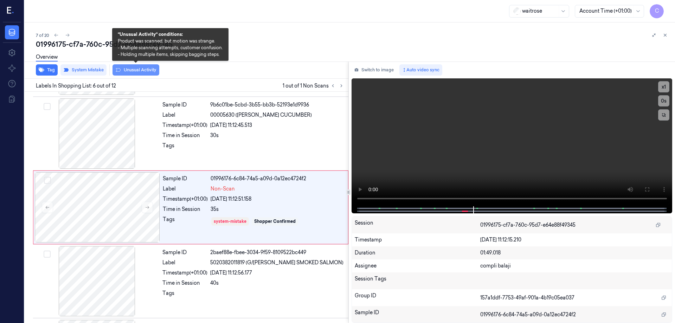
click at [148, 72] on button "Unusual Activity" at bounding box center [136, 69] width 47 height 11
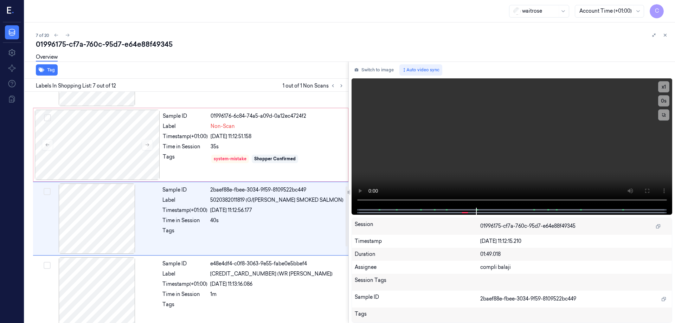
scroll to position [364, 0]
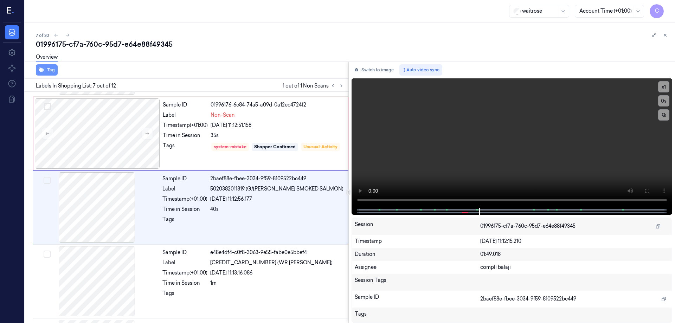
click at [51, 71] on button "Tag" at bounding box center [47, 69] width 22 height 11
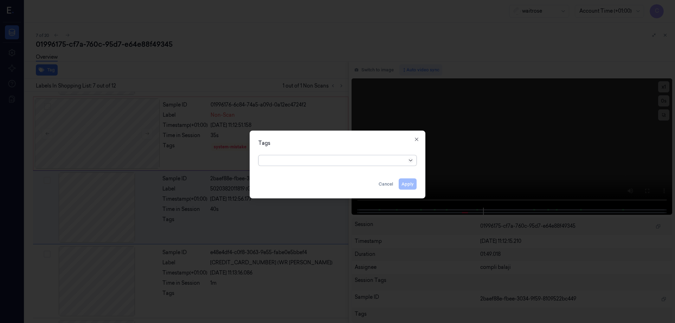
click at [411, 160] on icon at bounding box center [411, 161] width 6 height 6
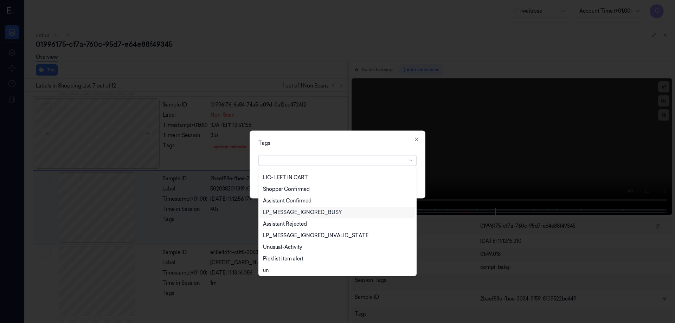
scroll to position [128, 0]
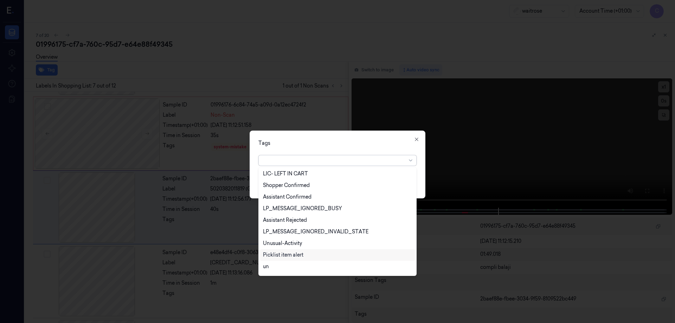
click at [301, 255] on div "Picklist item alert" at bounding box center [283, 254] width 40 height 7
drag, startPoint x: 410, startPoint y: 161, endPoint x: 403, endPoint y: 166, distance: 8.3
click at [410, 161] on icon at bounding box center [411, 161] width 6 height 6
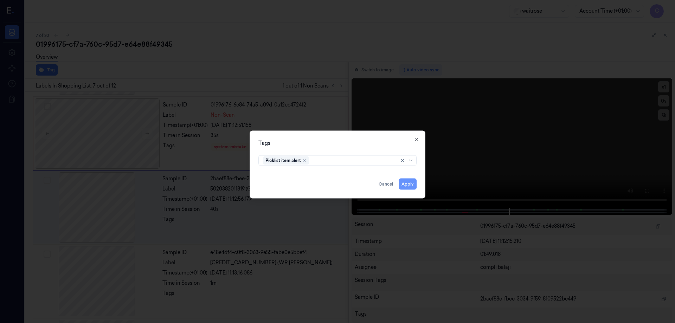
click at [404, 186] on button "Apply" at bounding box center [408, 183] width 18 height 11
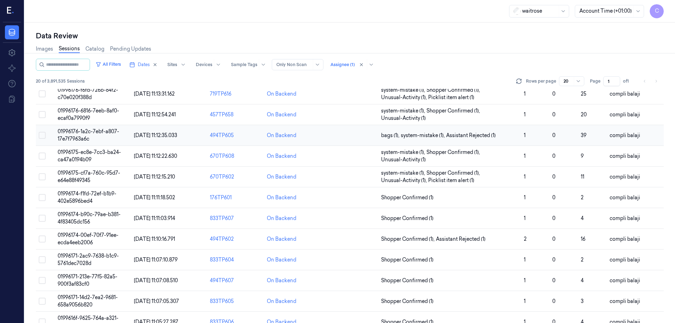
scroll to position [61, 0]
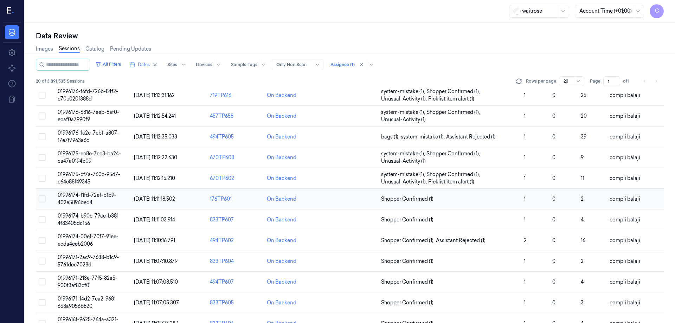
click at [103, 194] on span "01996174-f1fd-72ef-b1b9-402e5896bed4" at bounding box center [87, 199] width 59 height 14
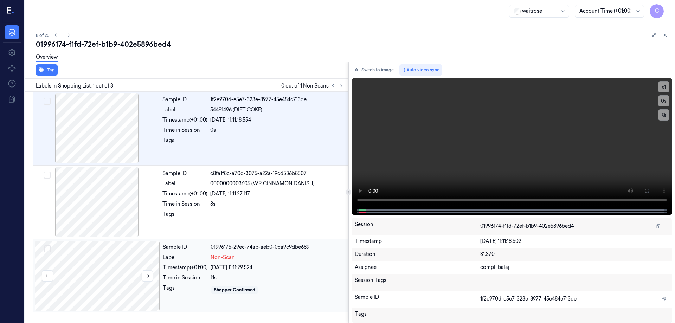
click at [132, 262] on div at bounding box center [97, 276] width 125 height 70
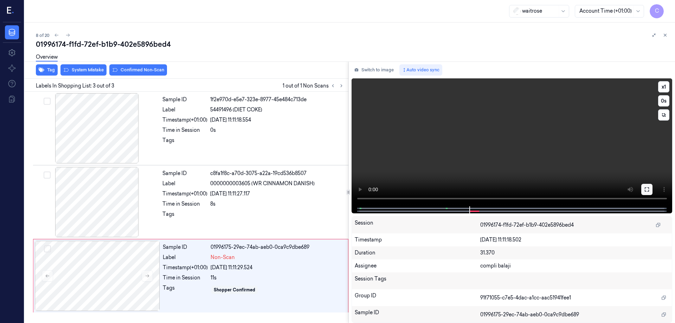
click at [647, 190] on icon at bounding box center [647, 190] width 6 height 6
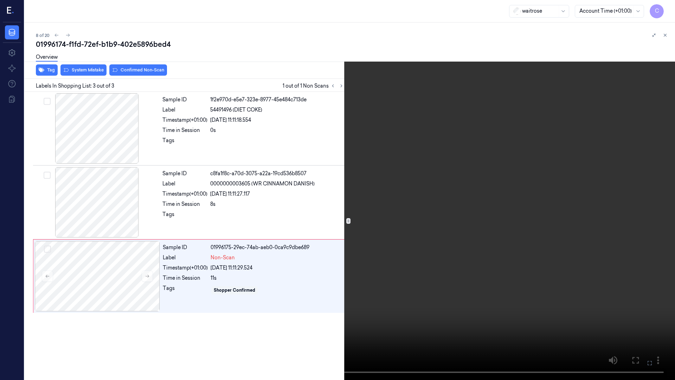
click at [0, 0] on icon at bounding box center [0, 0] width 0 height 0
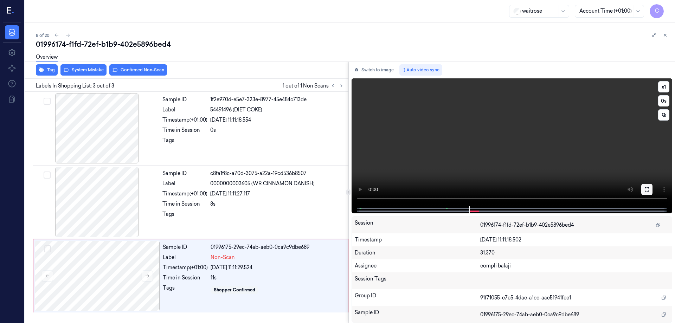
click at [647, 190] on icon at bounding box center [647, 190] width 6 height 6
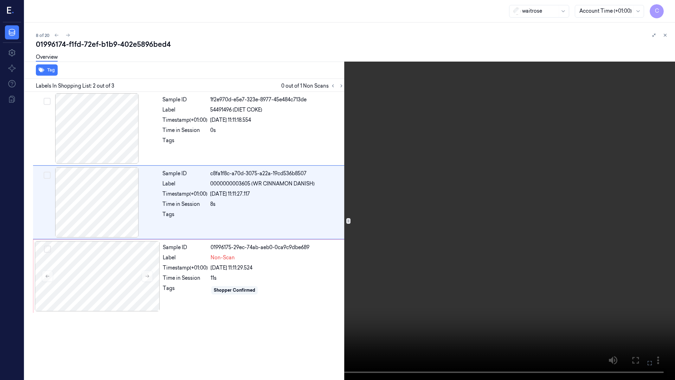
click at [0, 0] on icon at bounding box center [0, 0] width 0 height 0
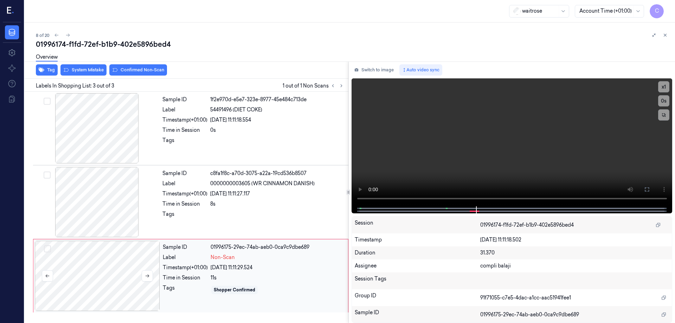
click at [115, 271] on div at bounding box center [97, 276] width 125 height 70
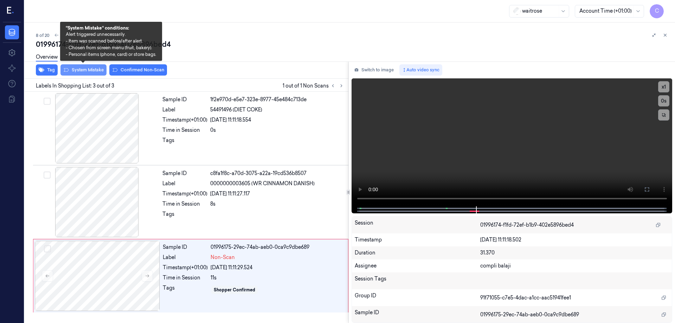
click at [81, 70] on button "System Mistake" at bounding box center [83, 69] width 46 height 11
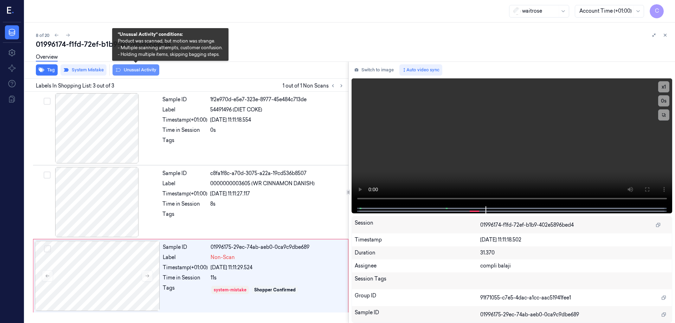
click at [151, 70] on button "Unusual Activity" at bounding box center [136, 69] width 47 height 11
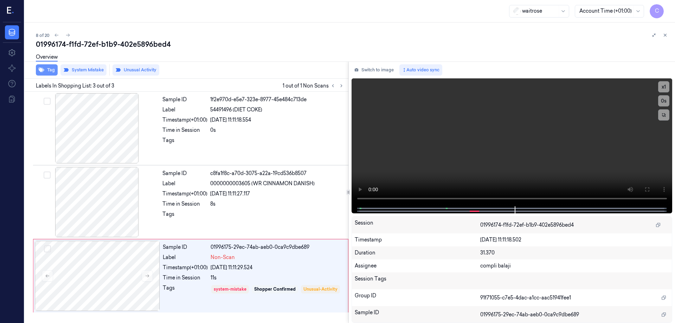
click at [51, 68] on button "Tag" at bounding box center [47, 69] width 22 height 11
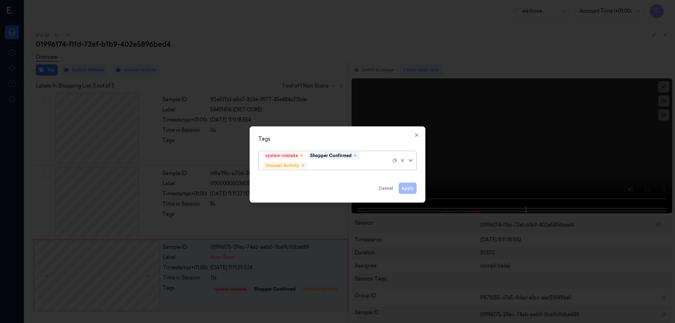
click at [410, 160] on icon at bounding box center [410, 160] width 3 height 2
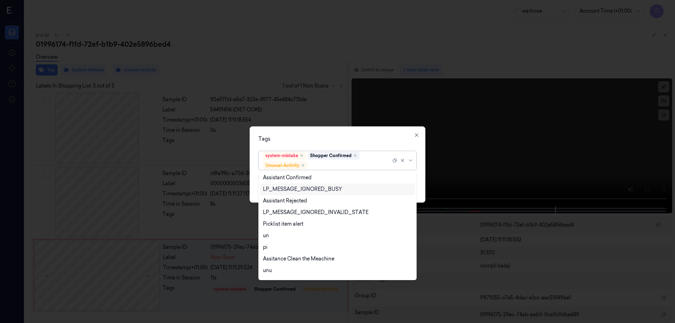
scroll to position [111, 0]
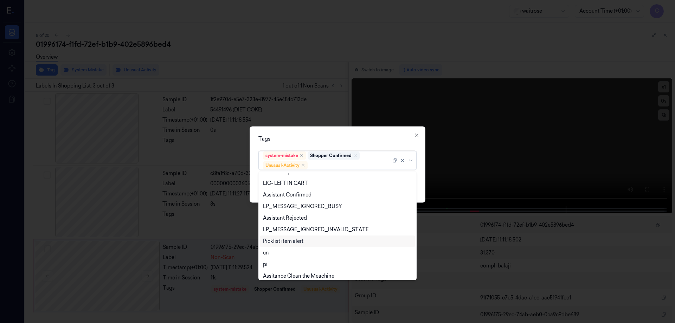
click at [292, 242] on div "Picklist item alert" at bounding box center [283, 241] width 40 height 7
click at [411, 162] on icon at bounding box center [411, 161] width 6 height 6
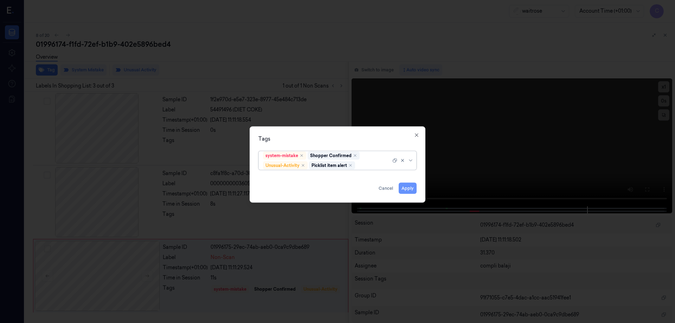
click at [412, 187] on button "Apply" at bounding box center [408, 188] width 18 height 11
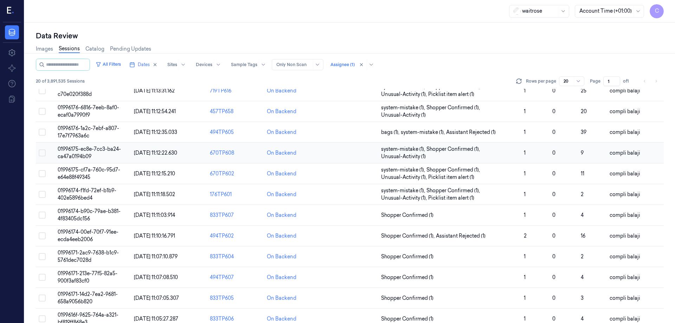
scroll to position [70, 0]
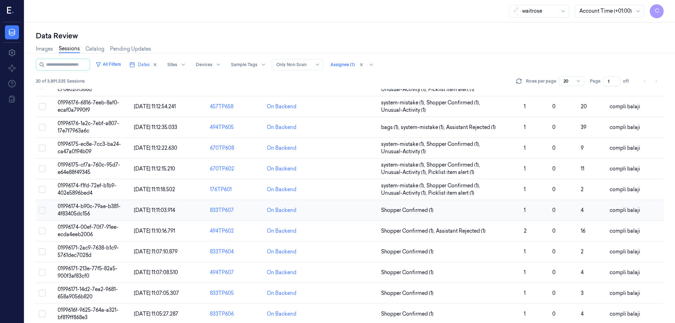
click at [114, 209] on span "01996174-b90c-79ae-b381-4f83405dc156" at bounding box center [89, 210] width 63 height 14
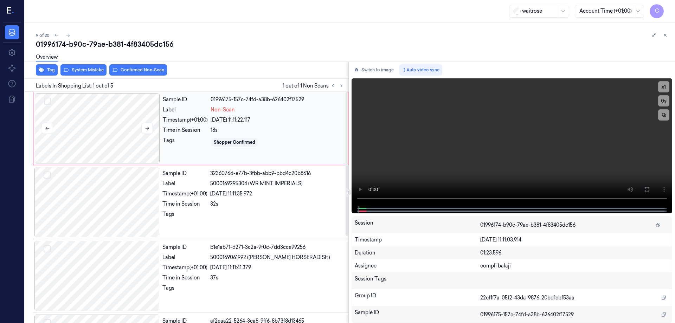
click at [102, 127] on div at bounding box center [97, 128] width 125 height 70
click at [649, 190] on icon at bounding box center [647, 190] width 6 height 6
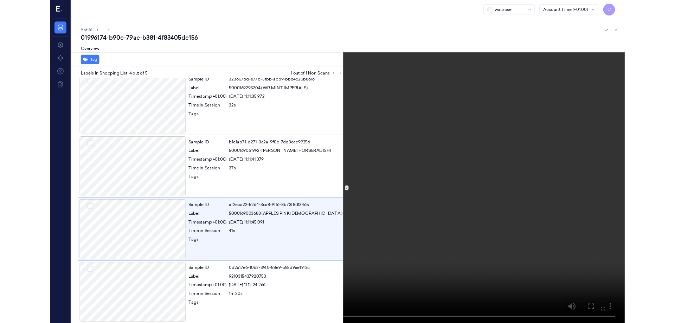
scroll to position [83, 0]
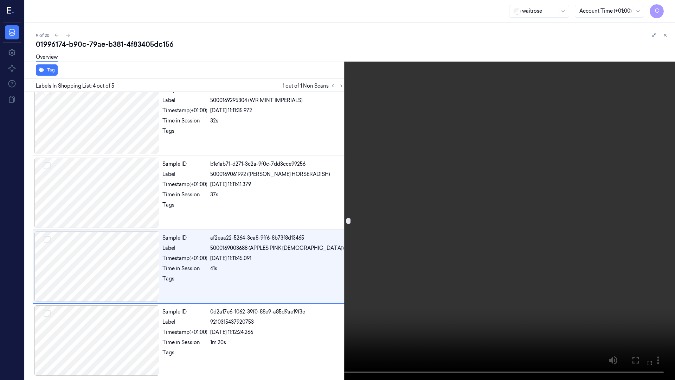
click at [0, 0] on icon at bounding box center [0, 0] width 0 height 0
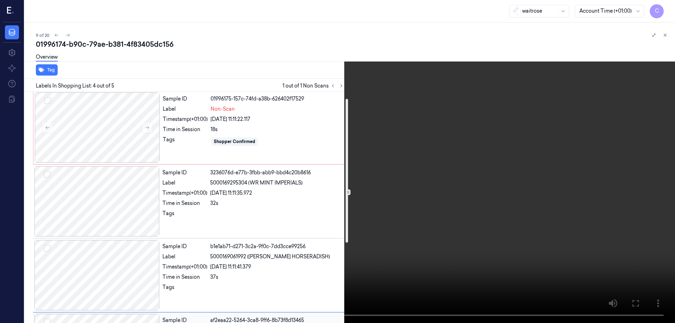
scroll to position [0, 0]
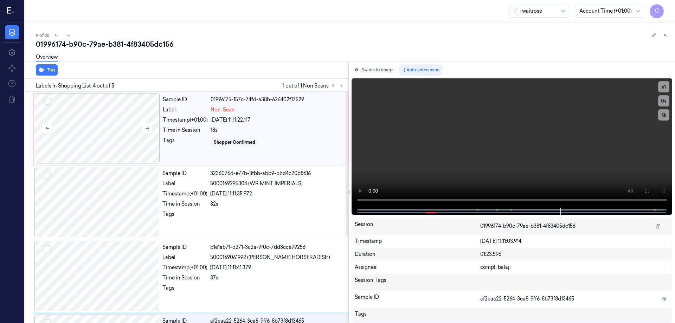
click at [115, 133] on div at bounding box center [97, 128] width 125 height 70
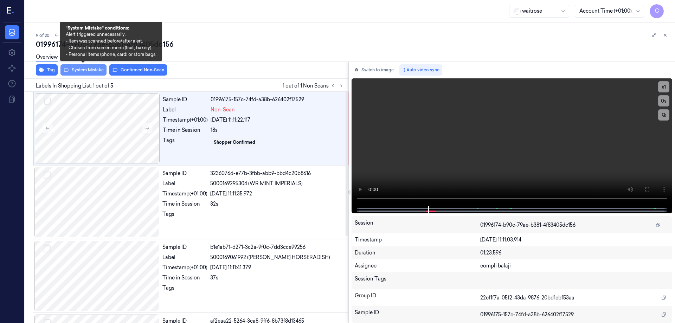
click at [90, 71] on button "System Mistake" at bounding box center [83, 69] width 46 height 11
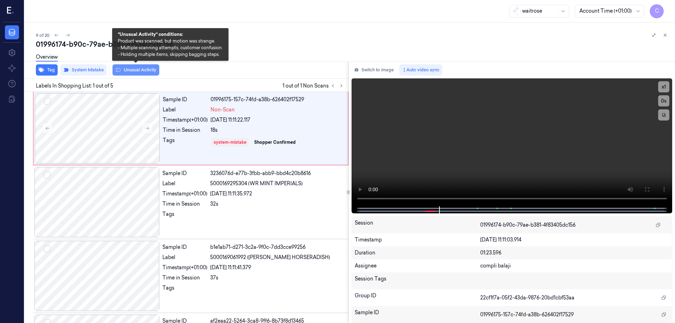
click at [132, 71] on button "Unusual Activity" at bounding box center [136, 69] width 47 height 11
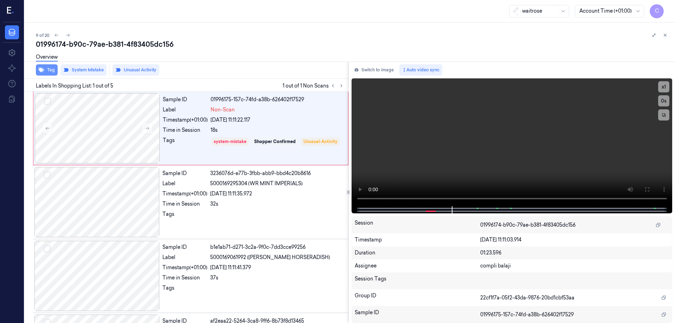
click at [50, 70] on button "Tag" at bounding box center [47, 69] width 22 height 11
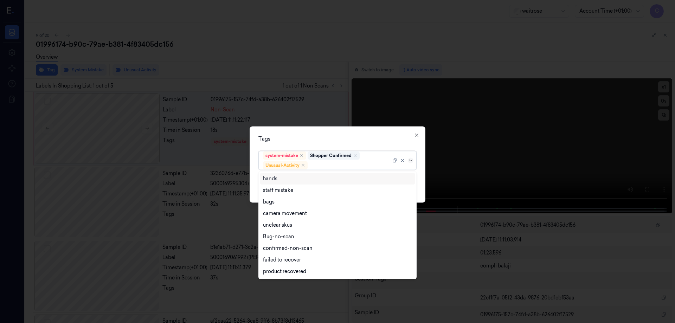
click at [411, 160] on icon at bounding box center [411, 161] width 6 height 6
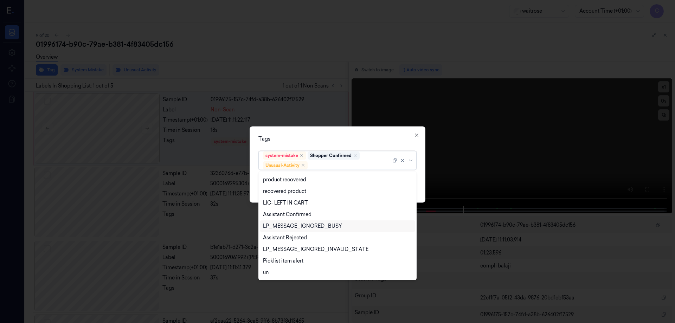
scroll to position [138, 0]
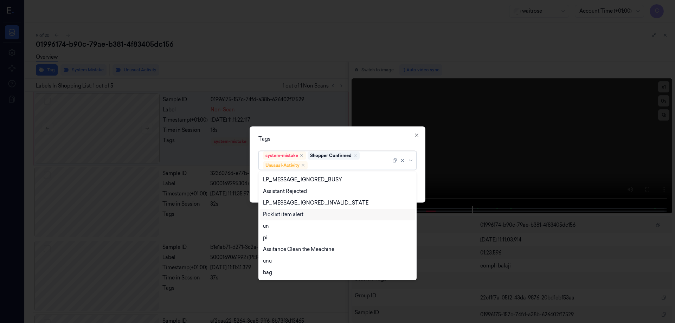
click at [312, 217] on div "Picklist item alert" at bounding box center [337, 214] width 149 height 7
click at [410, 159] on icon at bounding box center [411, 161] width 6 height 6
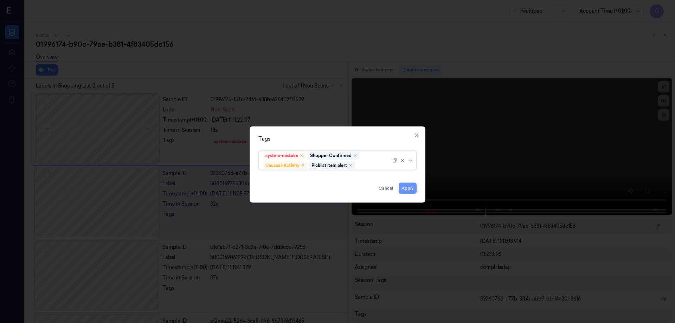
click at [408, 191] on button "Apply" at bounding box center [408, 188] width 18 height 11
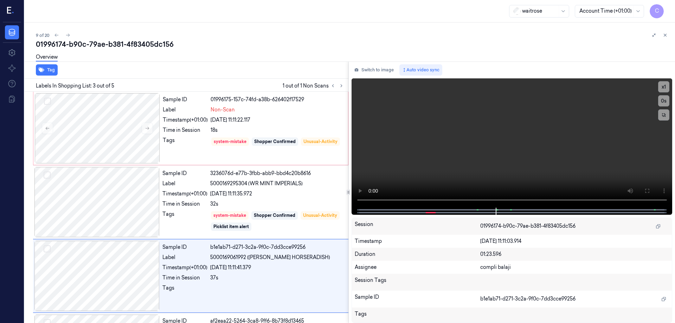
scroll to position [69, 0]
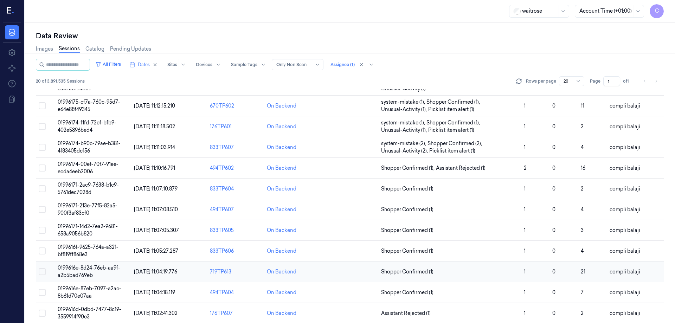
scroll to position [131, 0]
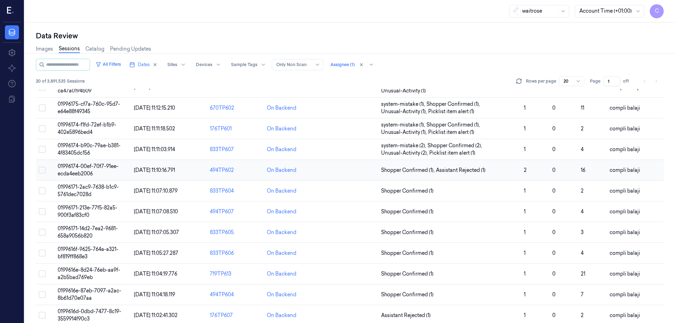
click at [111, 167] on span "01996174-00ef-70f7-91ee-ecda4eeb2006" at bounding box center [88, 170] width 61 height 14
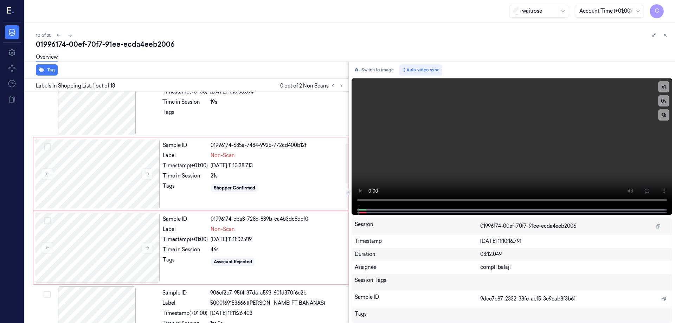
scroll to position [239, 0]
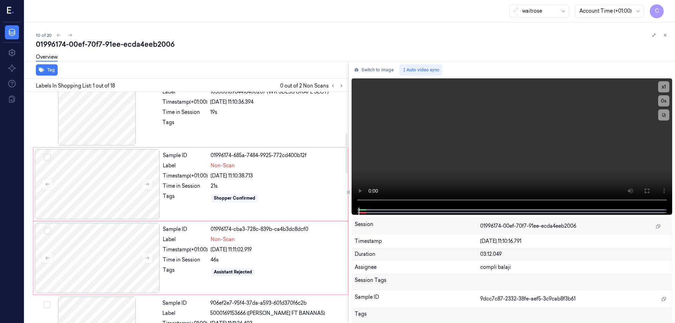
drag, startPoint x: 346, startPoint y: 121, endPoint x: 343, endPoint y: 163, distance: 41.6
click at [346, 163] on div at bounding box center [347, 154] width 2 height 40
click at [127, 174] on div at bounding box center [97, 184] width 125 height 70
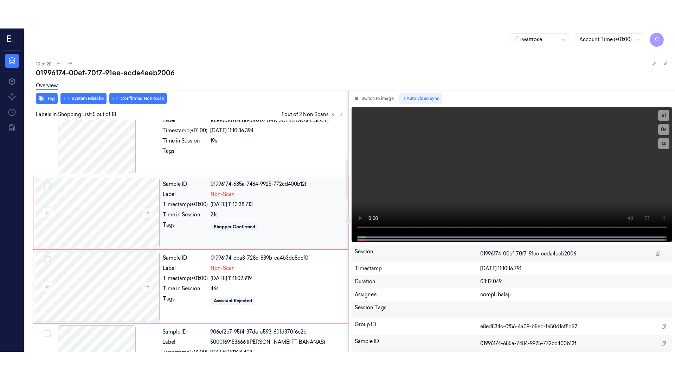
scroll to position [216, 0]
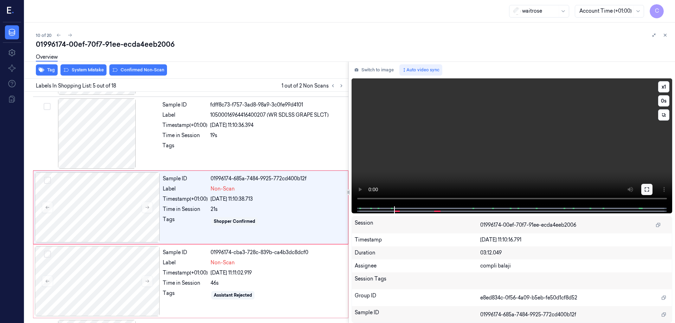
click at [646, 193] on button at bounding box center [646, 189] width 11 height 11
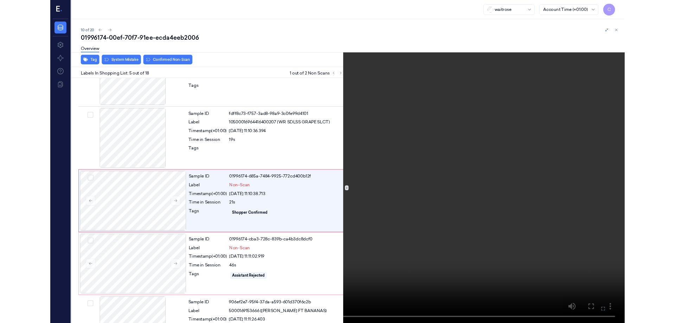
scroll to position [188, 0]
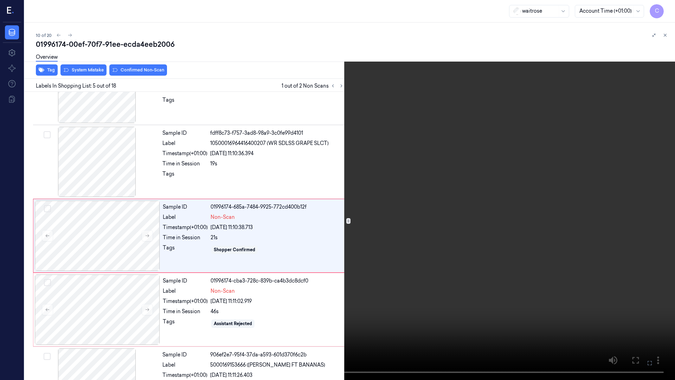
click at [0, 0] on icon at bounding box center [0, 0] width 0 height 0
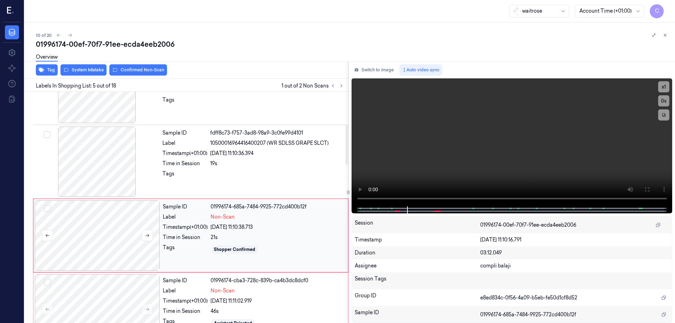
click at [117, 240] on div at bounding box center [97, 235] width 125 height 70
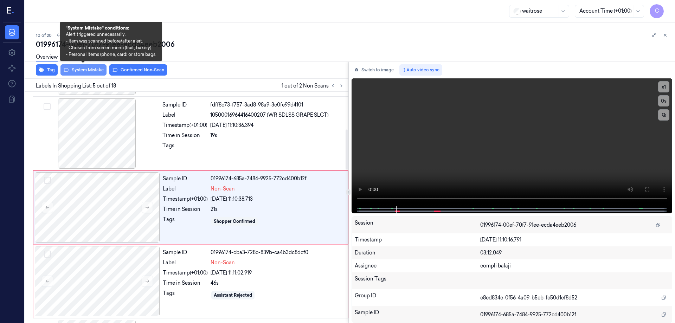
click at [84, 69] on button "System Mistake" at bounding box center [83, 69] width 46 height 11
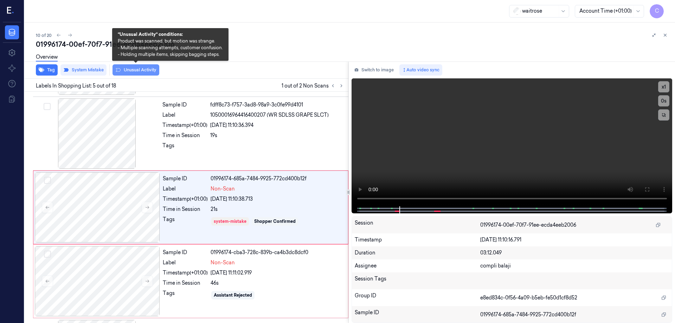
click at [147, 72] on button "Unusual Activity" at bounding box center [136, 69] width 47 height 11
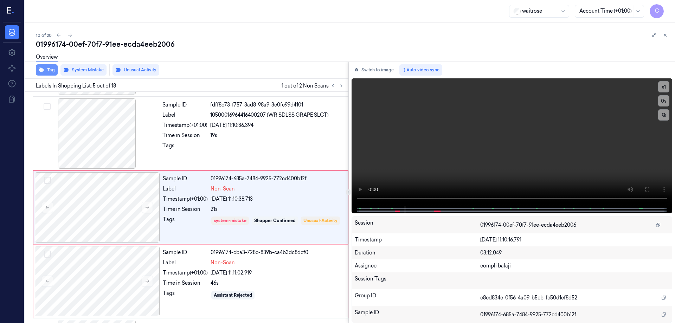
click at [49, 71] on button "Tag" at bounding box center [47, 69] width 22 height 11
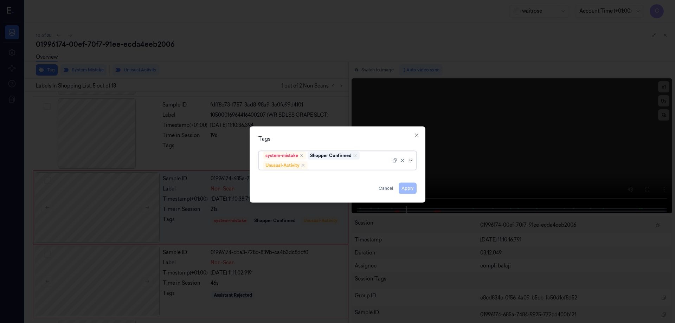
click at [411, 161] on icon at bounding box center [410, 160] width 3 height 2
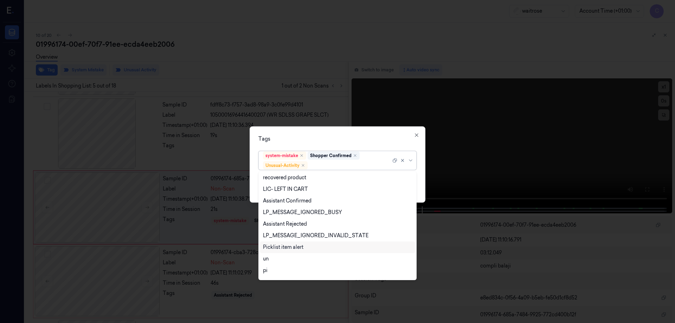
scroll to position [138, 0]
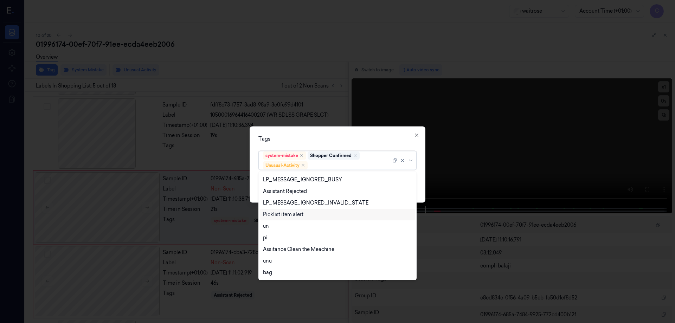
drag, startPoint x: 298, startPoint y: 216, endPoint x: 379, endPoint y: 178, distance: 89.4
click at [298, 216] on div "Picklist item alert" at bounding box center [283, 214] width 40 height 7
click at [410, 159] on icon at bounding box center [411, 161] width 6 height 6
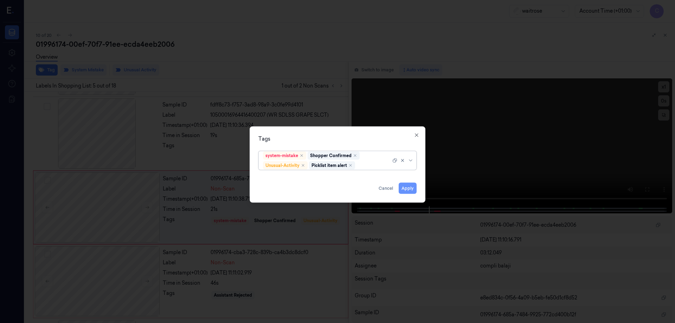
click at [410, 190] on button "Apply" at bounding box center [408, 188] width 18 height 11
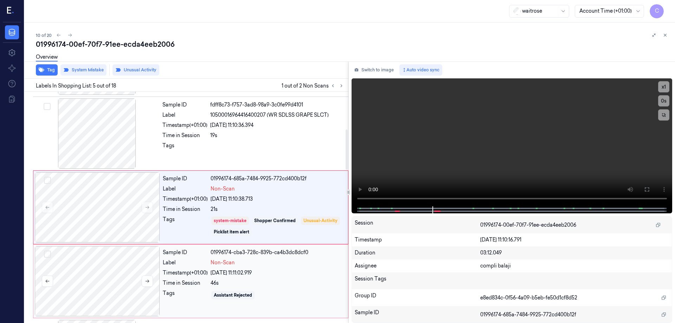
click at [88, 285] on div at bounding box center [97, 281] width 125 height 70
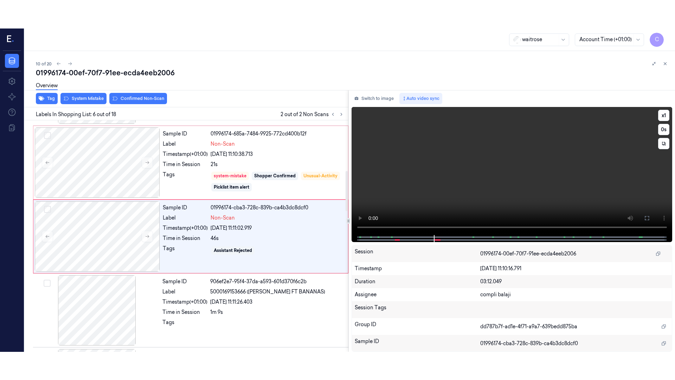
scroll to position [290, 0]
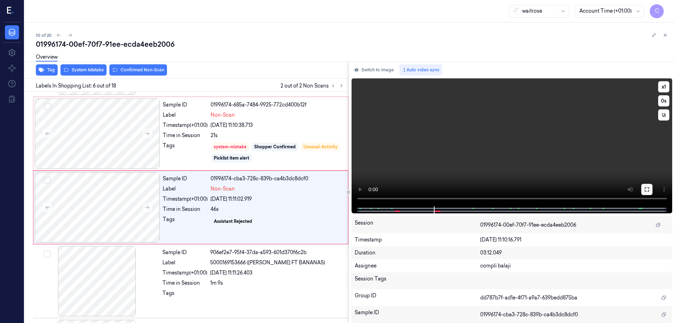
click at [647, 192] on icon at bounding box center [647, 190] width 6 height 6
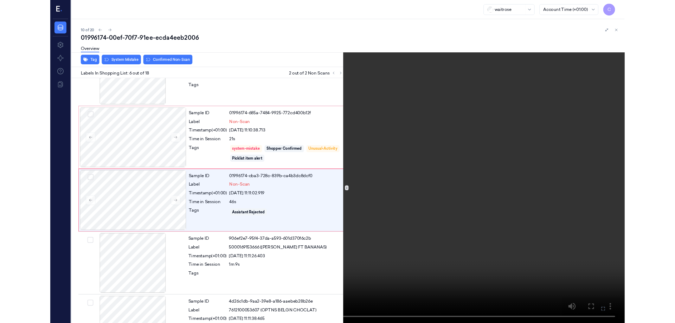
scroll to position [262, 0]
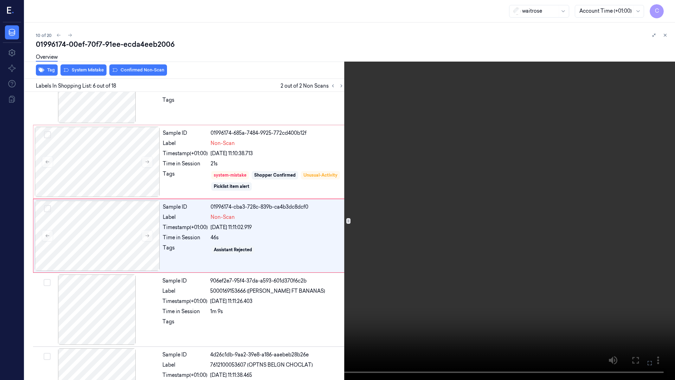
click at [0, 0] on icon at bounding box center [0, 0] width 0 height 0
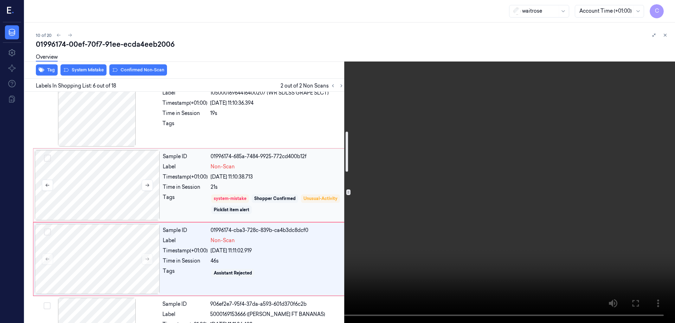
scroll to position [227, 0]
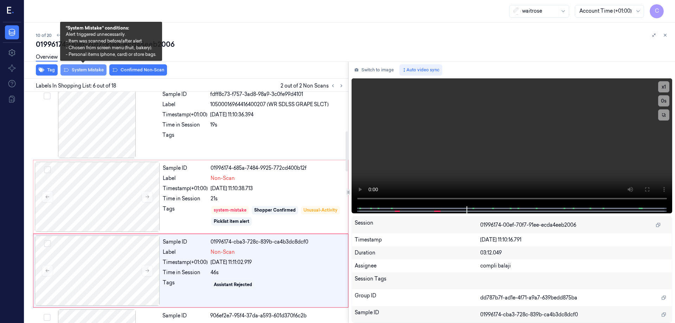
click at [91, 71] on button "System Mistake" at bounding box center [83, 69] width 46 height 11
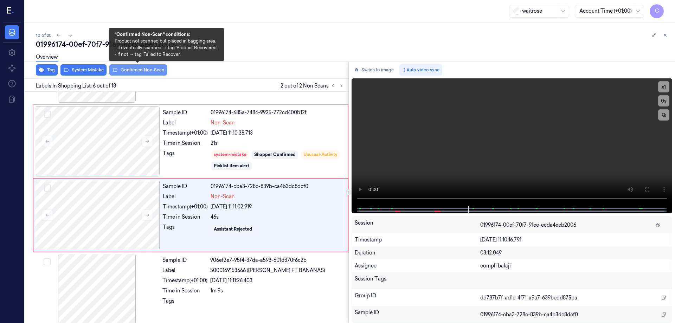
scroll to position [290, 0]
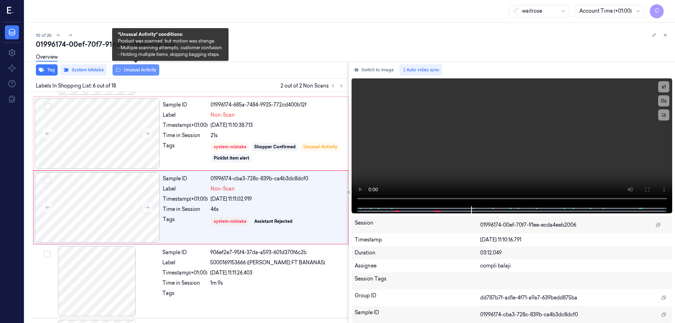
click at [151, 71] on button "Unusual Activity" at bounding box center [136, 69] width 47 height 11
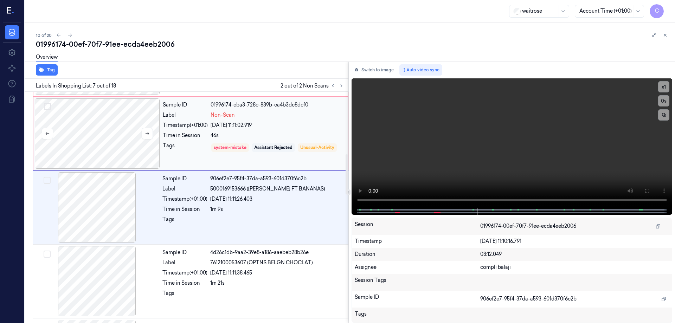
scroll to position [329, 0]
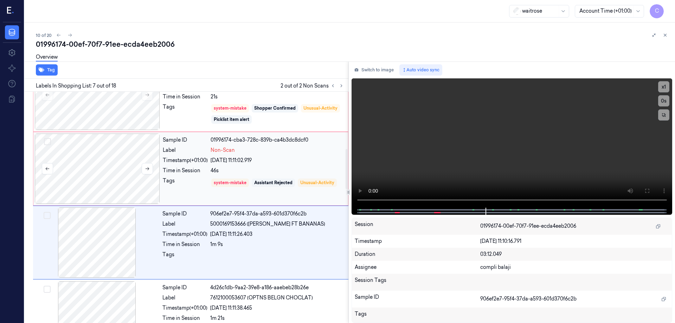
click at [116, 168] on div at bounding box center [97, 169] width 125 height 70
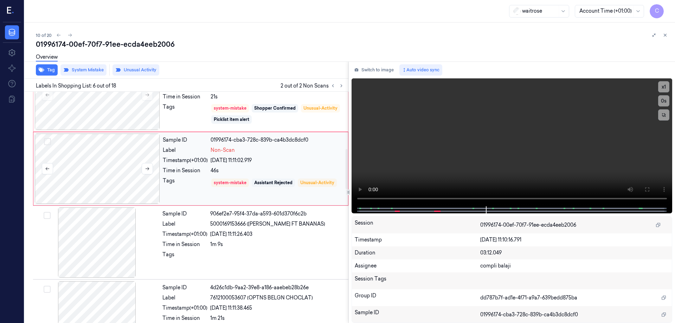
scroll to position [290, 0]
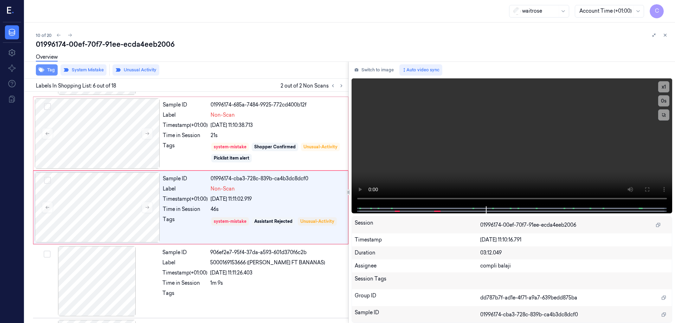
click at [50, 71] on button "Tag" at bounding box center [47, 69] width 22 height 11
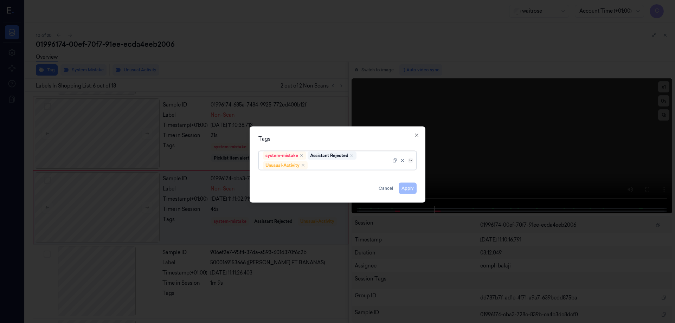
click at [411, 161] on icon at bounding box center [411, 161] width 6 height 6
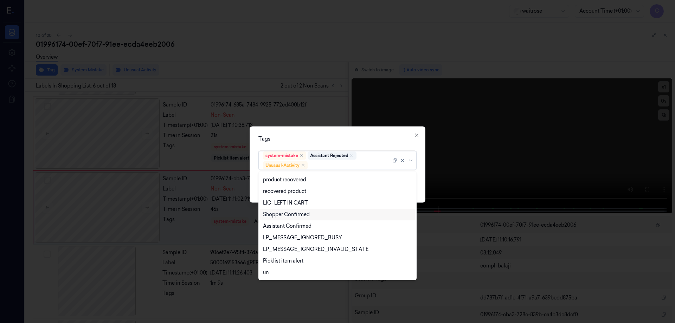
scroll to position [138, 0]
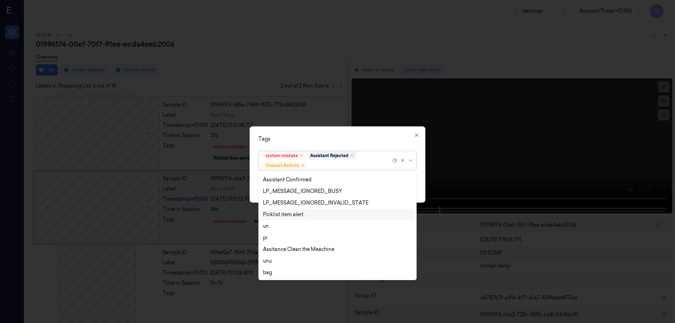
click at [310, 215] on div "Picklist item alert" at bounding box center [337, 214] width 149 height 7
click at [412, 160] on icon at bounding box center [411, 161] width 6 height 6
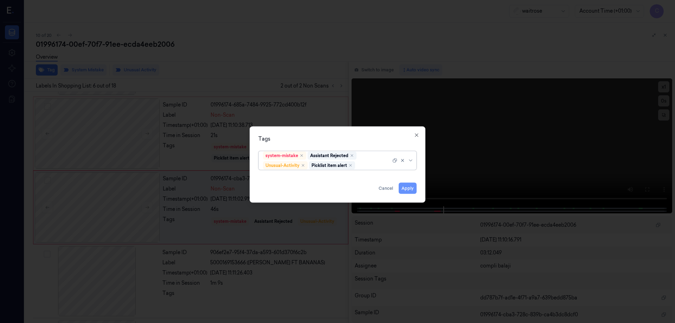
click at [408, 188] on button "Apply" at bounding box center [408, 188] width 18 height 11
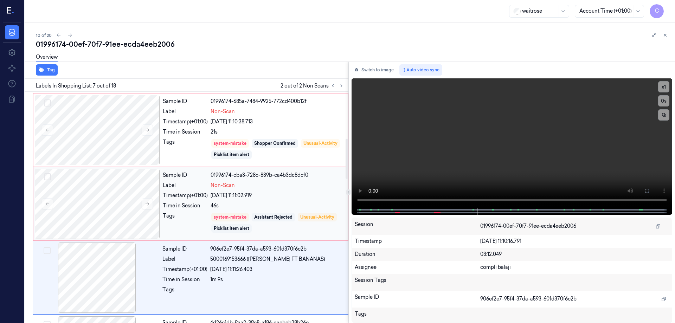
scroll to position [258, 0]
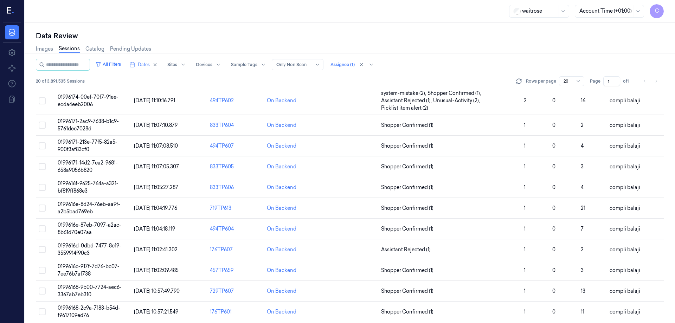
scroll to position [209, 0]
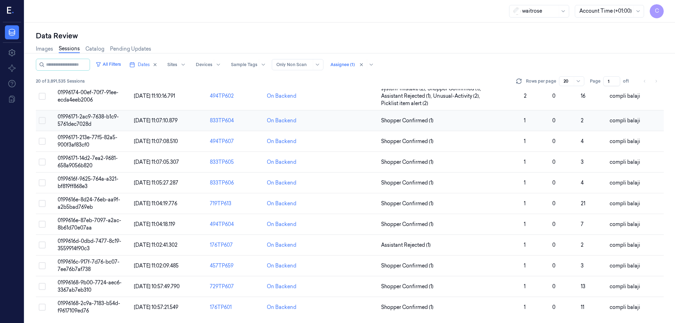
click at [100, 115] on span "01996171-2ac9-7638-b1c9-5761dec7028d" at bounding box center [88, 121] width 61 height 14
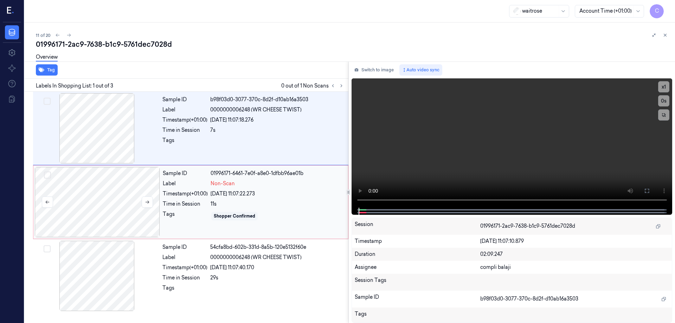
click at [132, 195] on div at bounding box center [97, 202] width 125 height 70
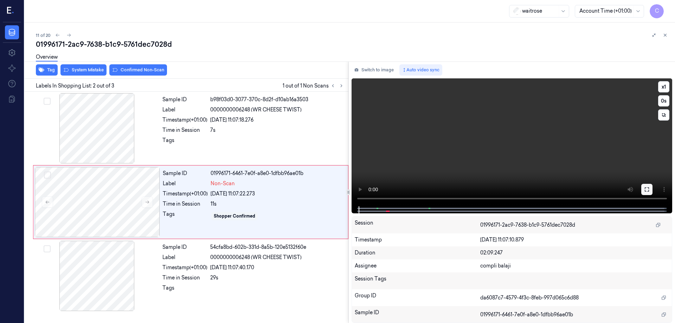
click at [646, 192] on icon at bounding box center [647, 190] width 6 height 6
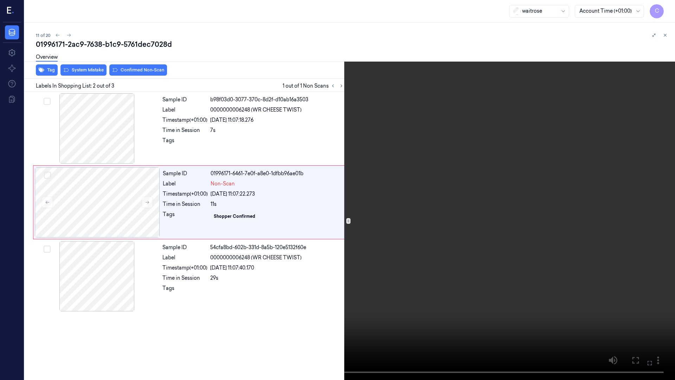
click at [0, 0] on icon at bounding box center [0, 0] width 0 height 0
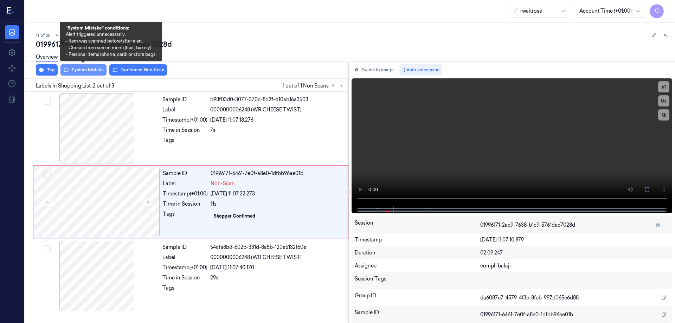
click at [86, 69] on button "System Mistake" at bounding box center [83, 69] width 46 height 11
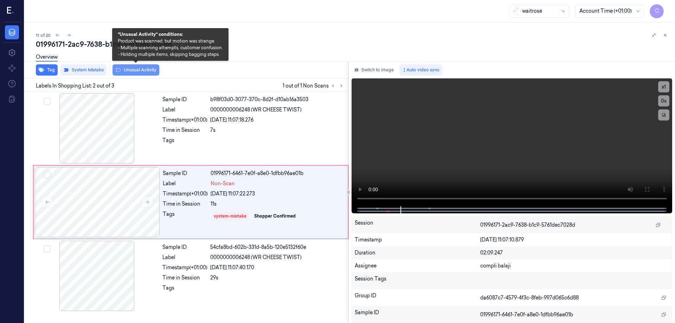
click at [153, 71] on button "Unusual Activity" at bounding box center [136, 69] width 47 height 11
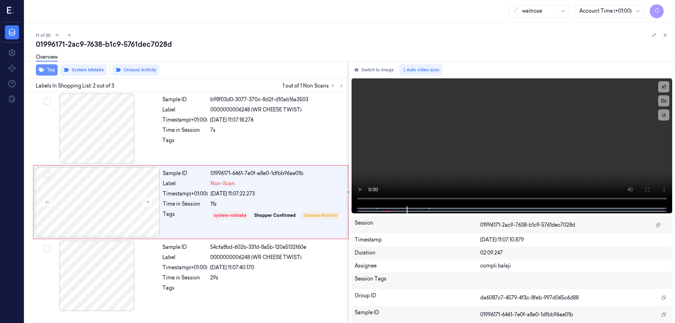
click at [52, 71] on button "Tag" at bounding box center [47, 69] width 22 height 11
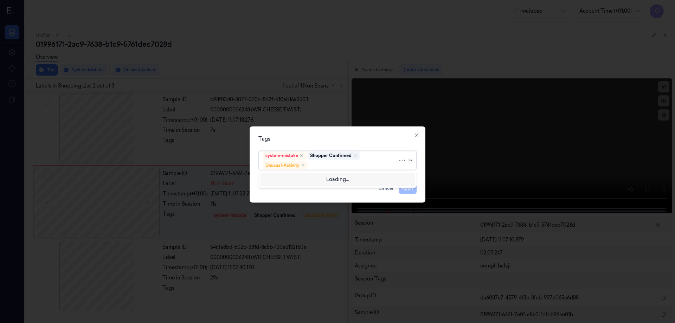
click at [411, 161] on icon at bounding box center [411, 161] width 6 height 6
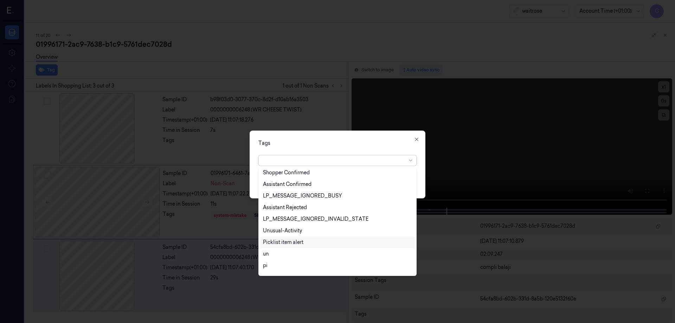
scroll to position [208, 0]
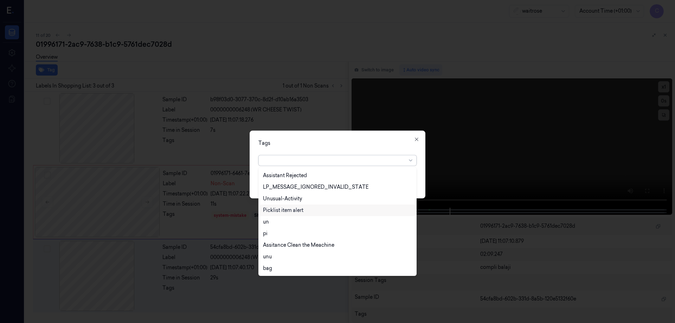
click at [316, 213] on div "Picklist item alert" at bounding box center [337, 210] width 149 height 7
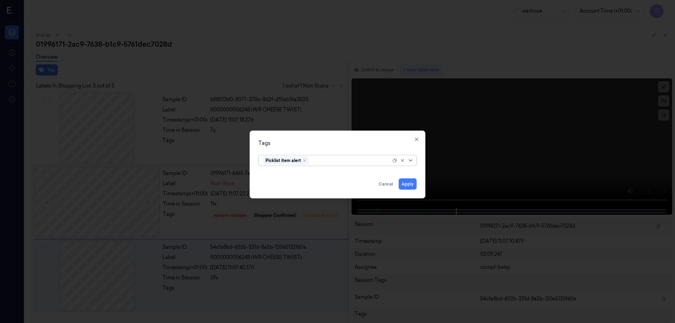
click at [412, 162] on icon at bounding box center [411, 161] width 6 height 6
click at [405, 186] on button "Apply" at bounding box center [408, 183] width 18 height 11
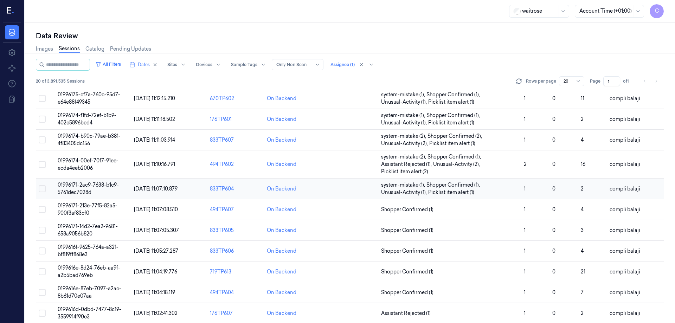
scroll to position [176, 0]
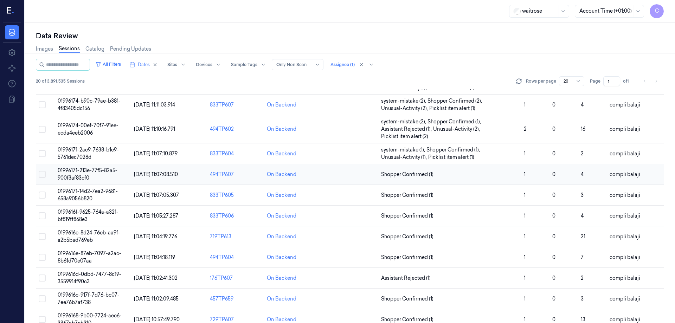
click at [109, 169] on span "01996171-213e-77f5-82a5-900f3af83cf0" at bounding box center [88, 174] width 60 height 14
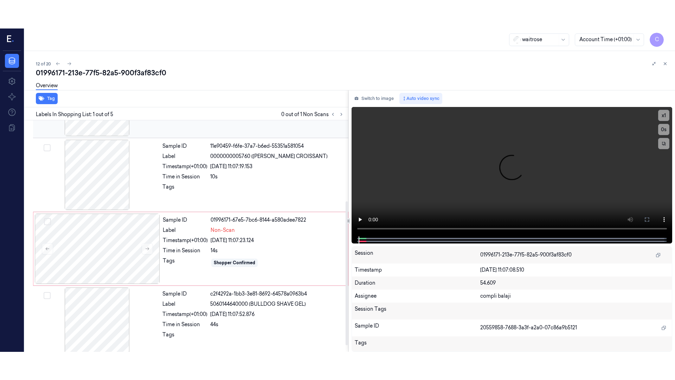
scroll to position [140, 0]
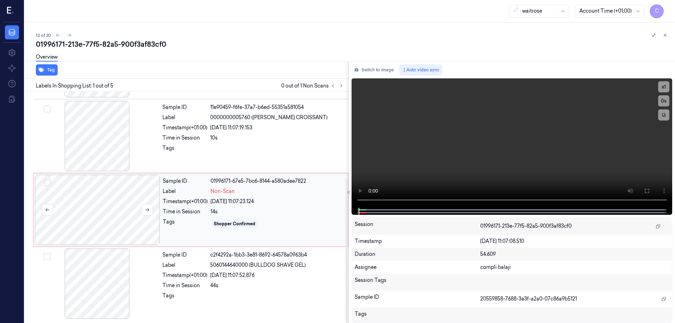
click at [114, 211] on div at bounding box center [97, 210] width 125 height 70
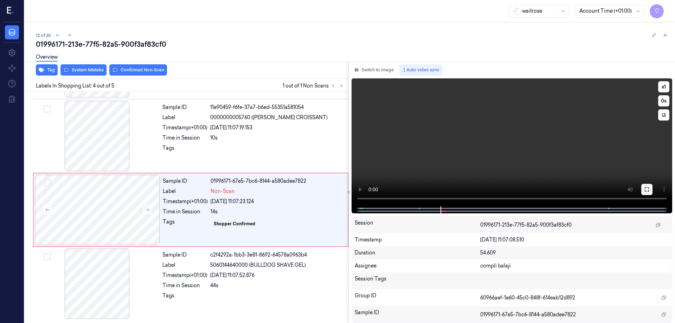
click at [651, 190] on button at bounding box center [646, 189] width 11 height 11
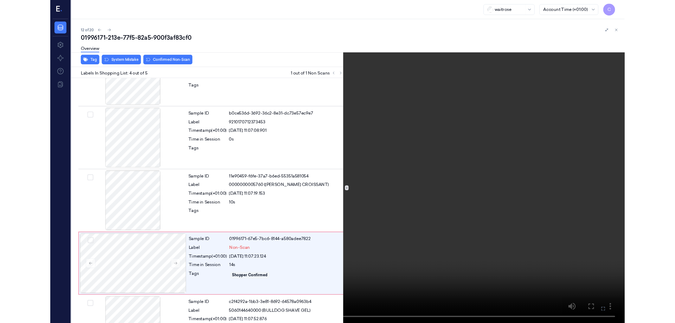
scroll to position [83, 0]
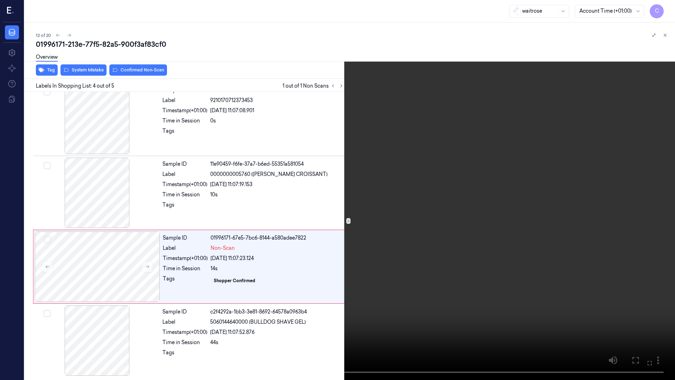
click at [0, 0] on icon at bounding box center [0, 0] width 0 height 0
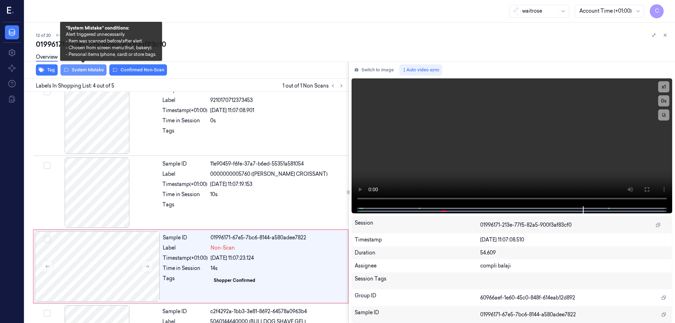
click at [84, 72] on button "System Mistake" at bounding box center [83, 69] width 46 height 11
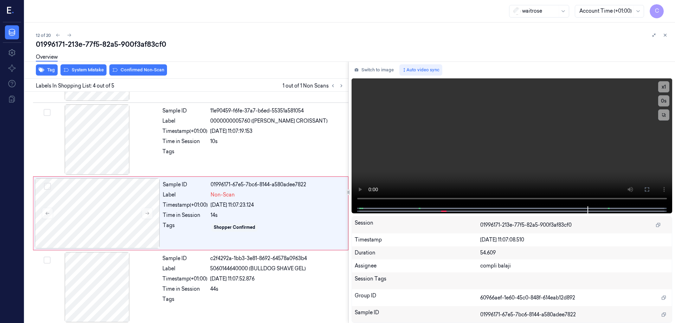
scroll to position [140, 0]
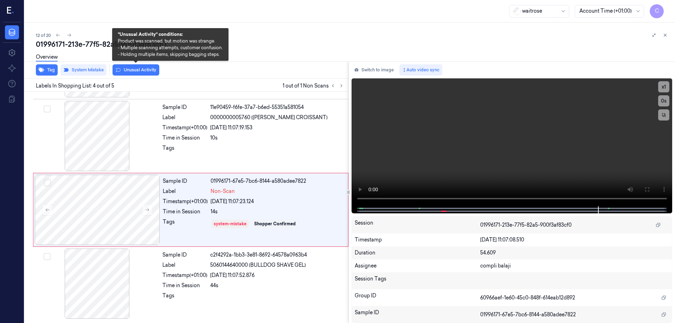
drag, startPoint x: 150, startPoint y: 71, endPoint x: 48, endPoint y: 83, distance: 102.6
click at [149, 71] on button "Unusual Activity" at bounding box center [136, 69] width 47 height 11
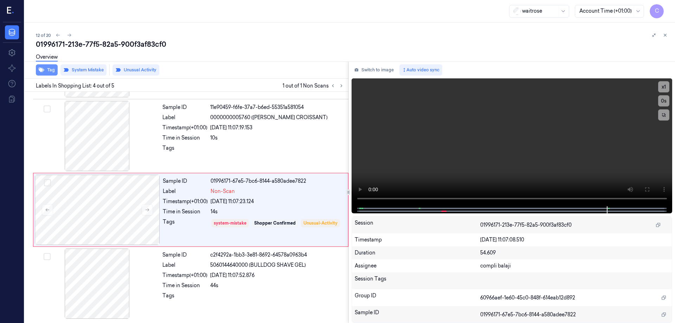
click at [50, 70] on button "Tag" at bounding box center [47, 69] width 22 height 11
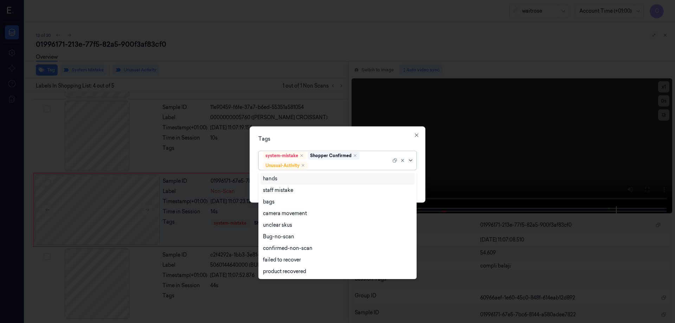
click at [409, 159] on icon at bounding box center [411, 161] width 6 height 6
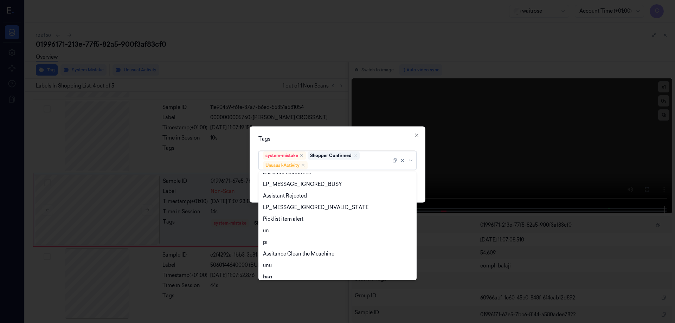
scroll to position [138, 0]
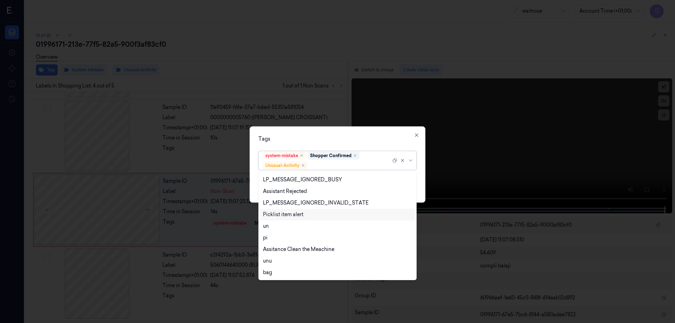
click at [297, 215] on div "Picklist item alert" at bounding box center [283, 214] width 40 height 7
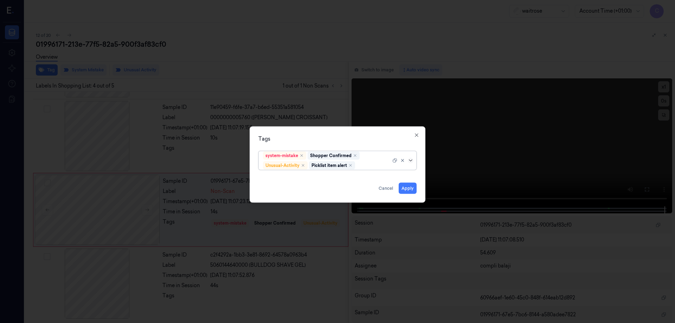
click at [410, 159] on icon at bounding box center [411, 161] width 6 height 6
click at [405, 188] on button "Apply" at bounding box center [408, 188] width 18 height 11
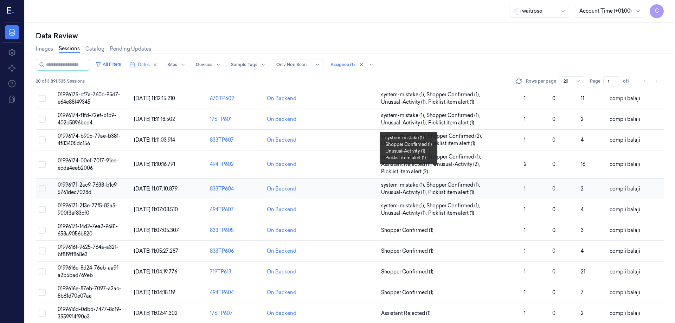
scroll to position [176, 0]
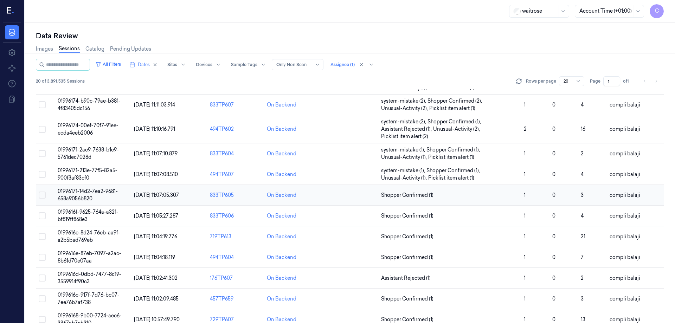
click at [104, 192] on span "01996171-14d2-7ea2-9681-658a9056b820" at bounding box center [88, 195] width 60 height 14
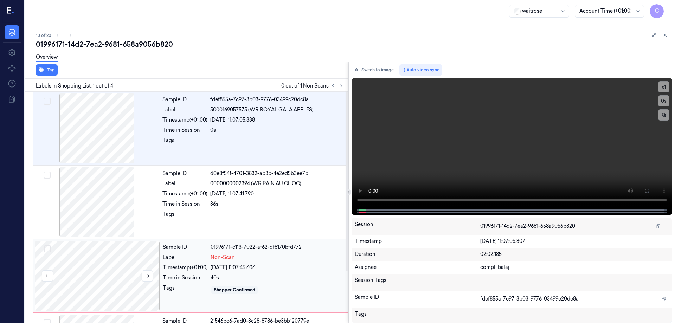
click at [121, 268] on div at bounding box center [97, 276] width 125 height 70
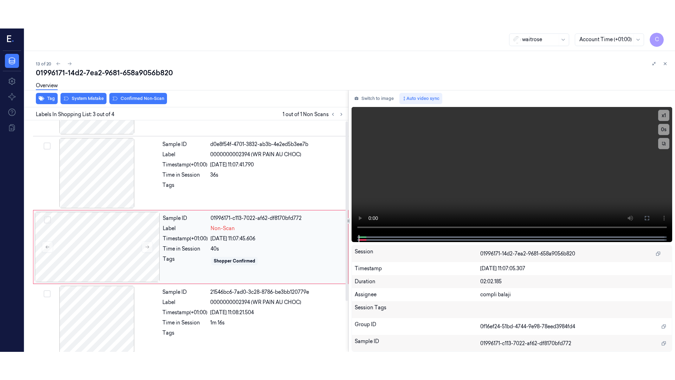
scroll to position [66, 0]
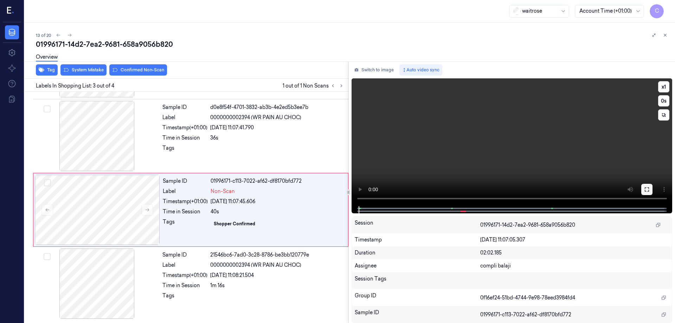
click at [647, 190] on icon at bounding box center [647, 190] width 6 height 6
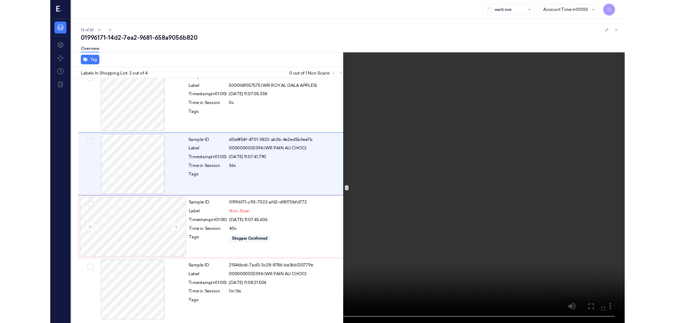
scroll to position [0, 0]
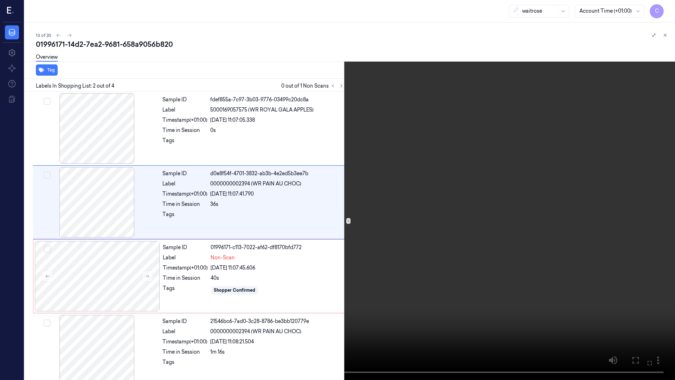
click at [0, 0] on icon at bounding box center [0, 0] width 0 height 0
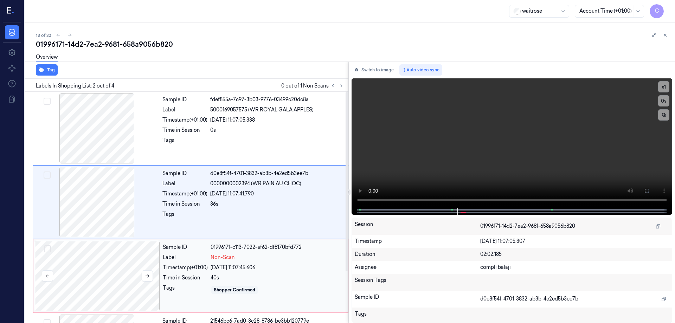
click at [101, 282] on div at bounding box center [97, 276] width 125 height 70
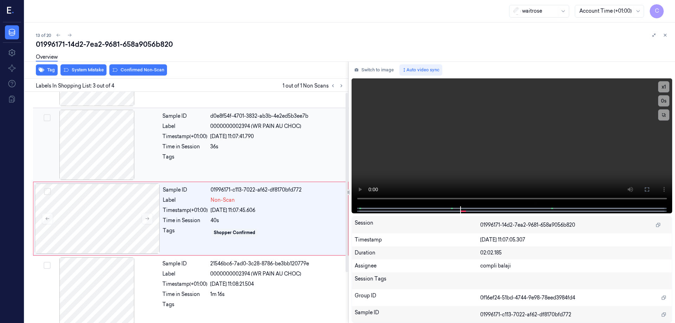
scroll to position [66, 0]
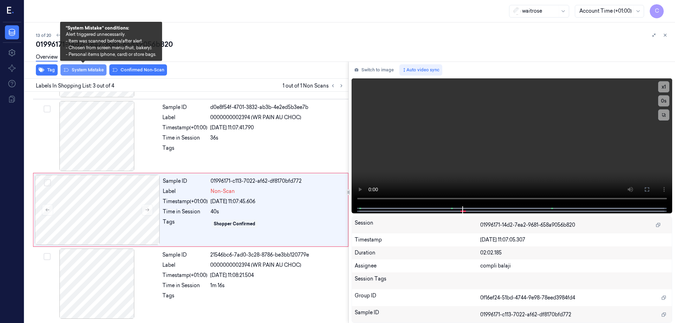
click at [91, 72] on button "System Mistake" at bounding box center [83, 69] width 46 height 11
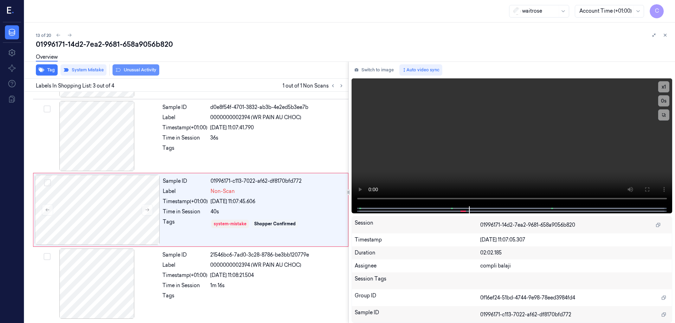
click at [150, 71] on button "Unusual Activity" at bounding box center [136, 69] width 47 height 11
click at [52, 71] on button "Tag" at bounding box center [47, 69] width 22 height 11
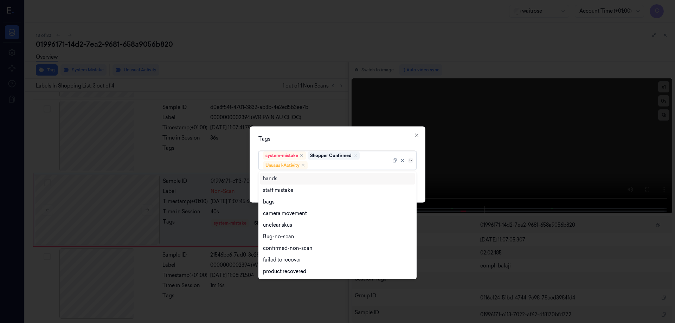
click at [412, 160] on icon at bounding box center [411, 161] width 6 height 6
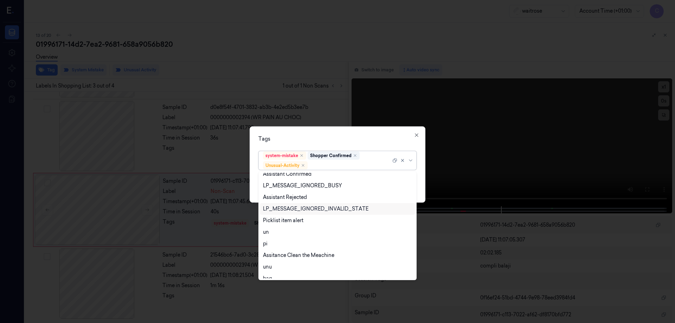
scroll to position [138, 0]
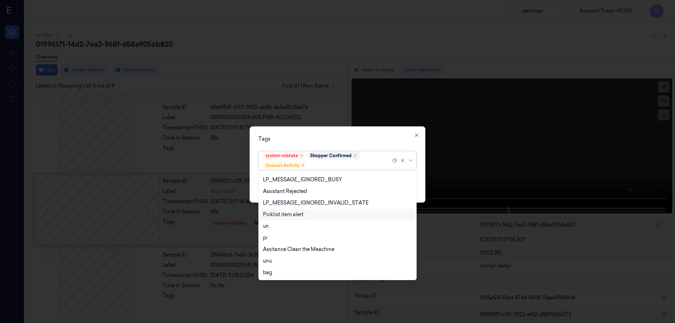
click at [305, 217] on div "Picklist item alert" at bounding box center [337, 214] width 149 height 7
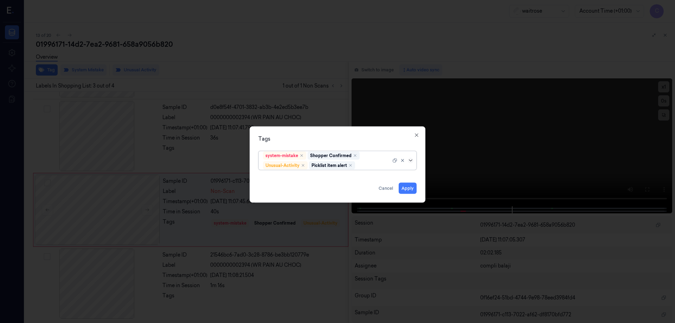
click at [412, 160] on icon at bounding box center [411, 161] width 6 height 6
click at [412, 190] on button "Apply" at bounding box center [408, 188] width 18 height 11
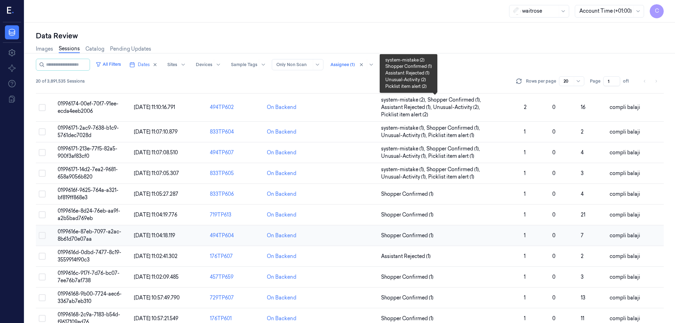
scroll to position [209, 0]
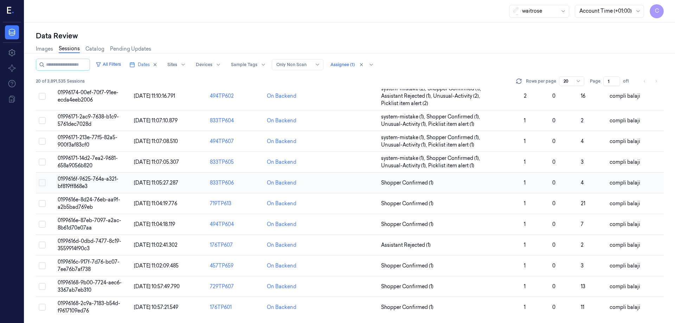
click at [112, 181] on span "0199616f-9625-764a-a321-bf819ff868e3" at bounding box center [88, 183] width 61 height 14
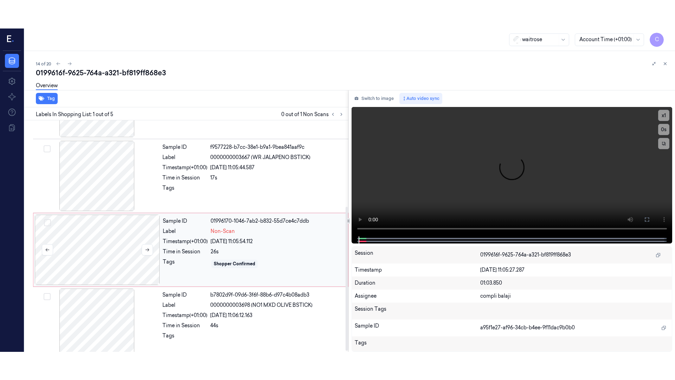
scroll to position [140, 0]
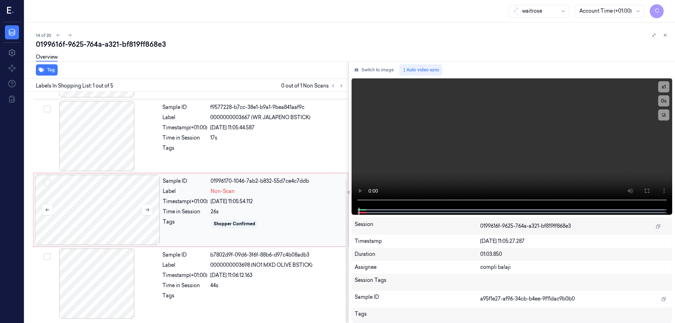
click at [122, 219] on div at bounding box center [97, 210] width 125 height 70
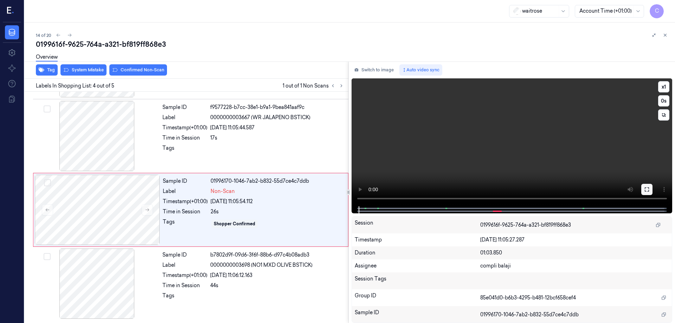
click at [644, 190] on icon at bounding box center [647, 190] width 6 height 6
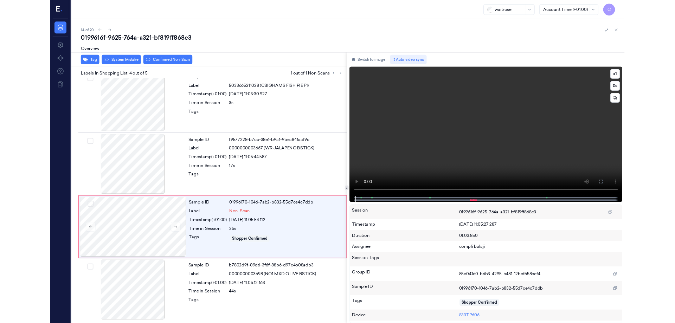
scroll to position [83, 0]
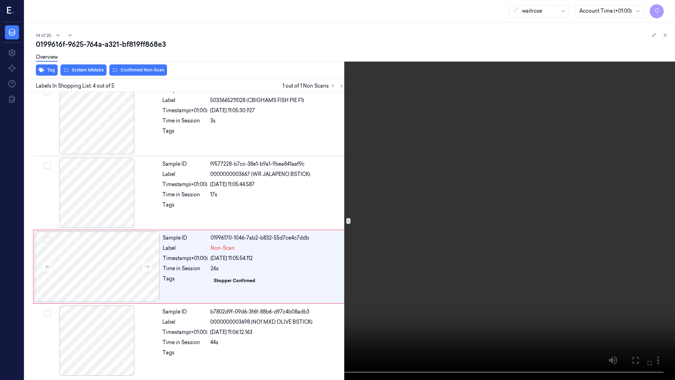
click at [0, 0] on button at bounding box center [0, 0] width 0 height 0
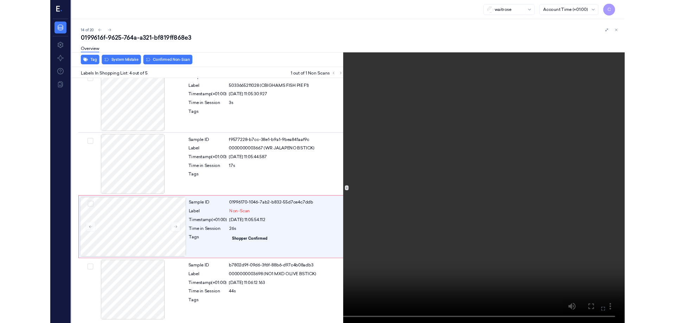
scroll to position [140, 0]
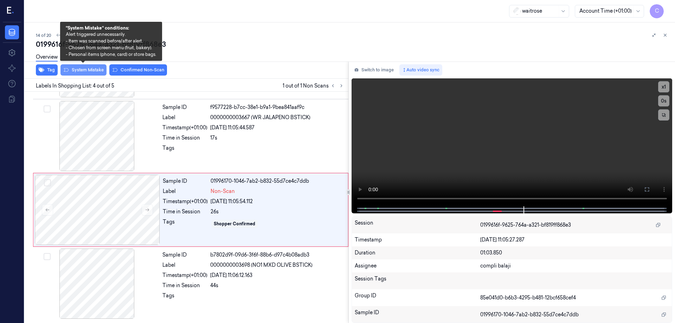
click at [79, 70] on button "System Mistake" at bounding box center [83, 69] width 46 height 11
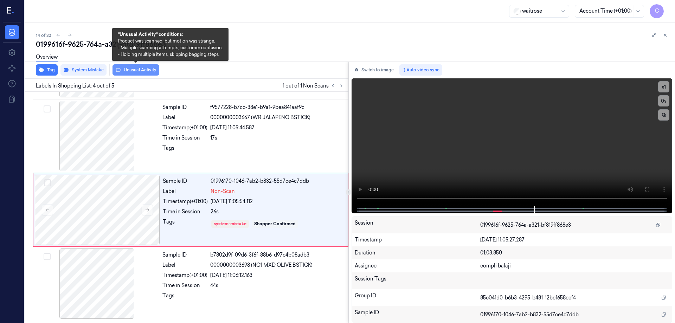
click at [148, 68] on button "Unusual Activity" at bounding box center [136, 69] width 47 height 11
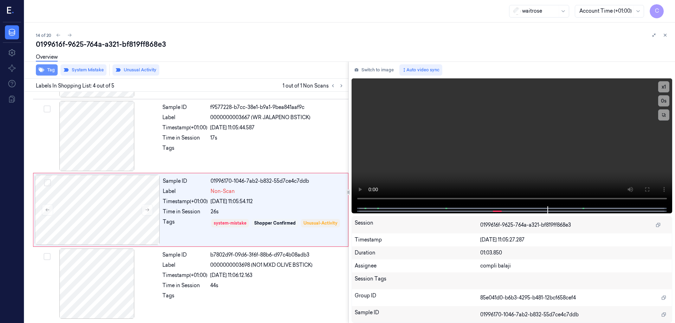
click at [49, 69] on button "Tag" at bounding box center [47, 69] width 22 height 11
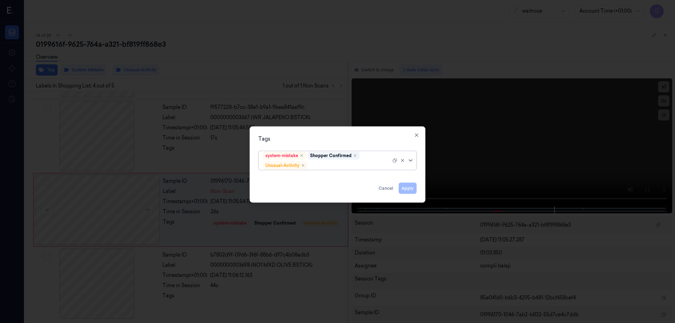
click at [412, 160] on icon at bounding box center [411, 161] width 6 height 6
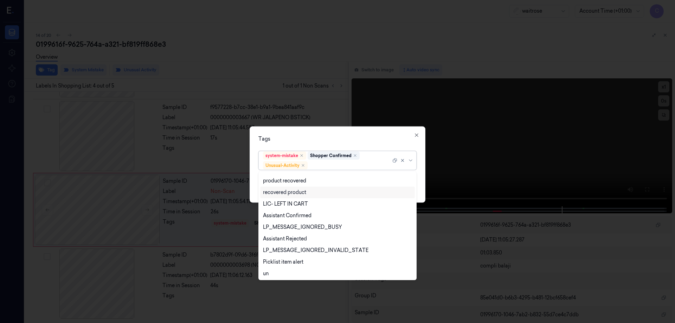
scroll to position [92, 0]
click at [291, 261] on div "Picklist item alert" at bounding box center [283, 260] width 40 height 7
click at [412, 160] on icon at bounding box center [411, 161] width 6 height 6
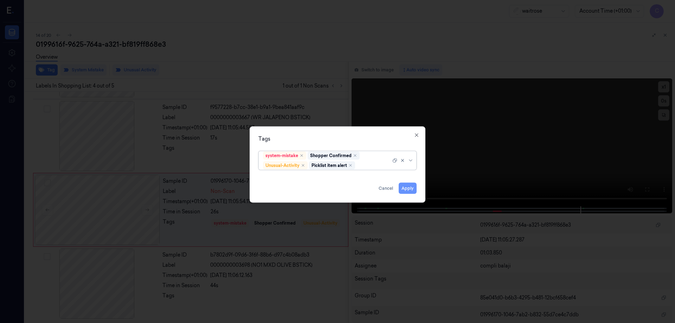
click at [410, 189] on button "Apply" at bounding box center [408, 188] width 18 height 11
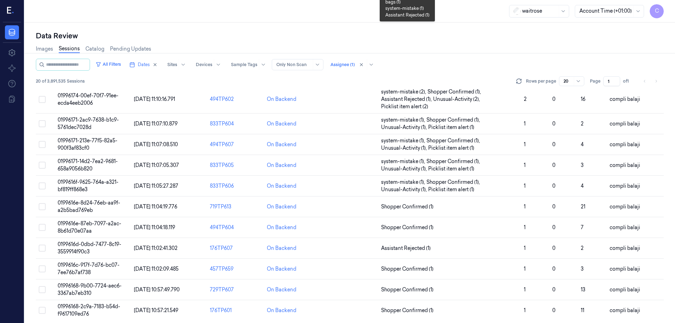
scroll to position [209, 0]
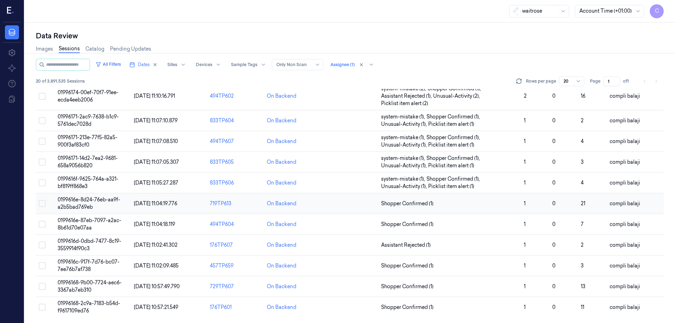
click at [110, 200] on span "0199616e-8d24-76eb-aa9f-a2b5bad769eb" at bounding box center [89, 204] width 63 height 14
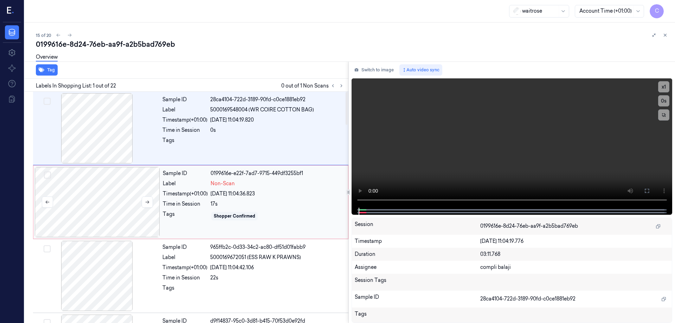
click at [138, 217] on div at bounding box center [97, 202] width 125 height 70
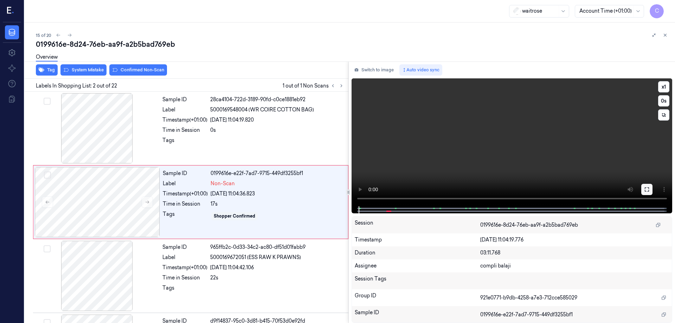
click at [648, 188] on icon at bounding box center [647, 190] width 6 height 6
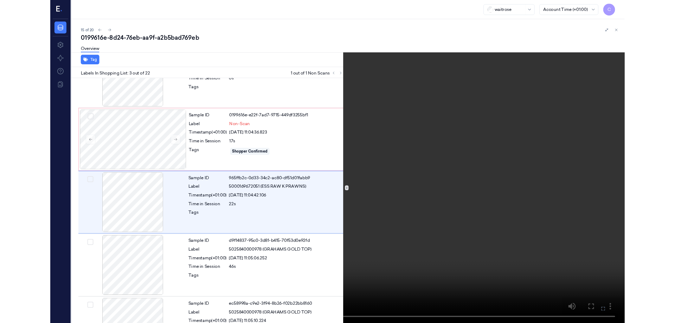
scroll to position [40, 0]
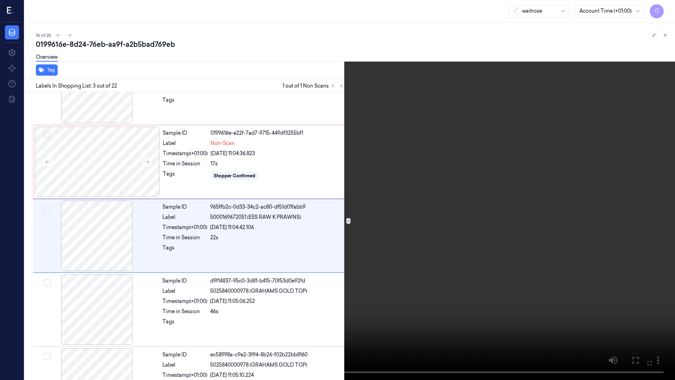
click at [0, 0] on icon at bounding box center [0, 0] width 0 height 0
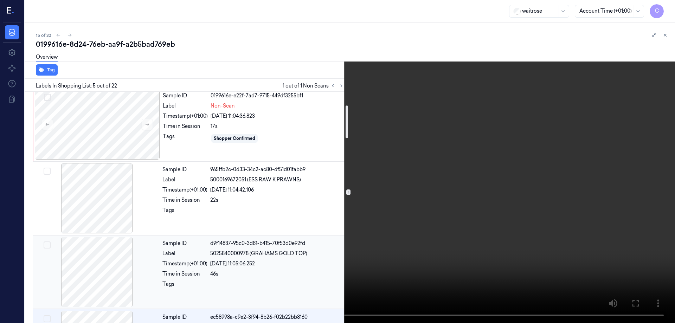
scroll to position [76, 0]
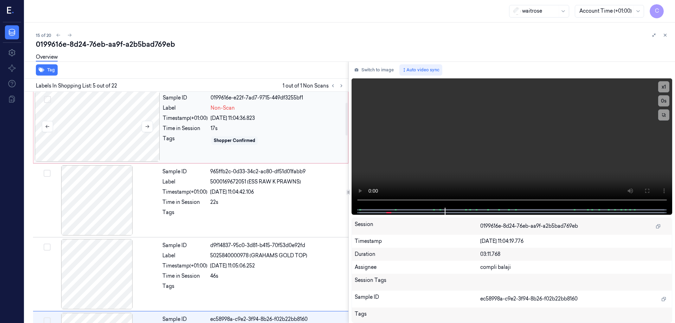
click at [133, 140] on div at bounding box center [97, 126] width 125 height 70
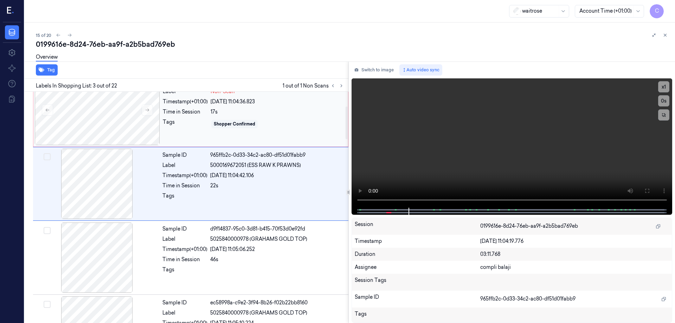
scroll to position [105, 0]
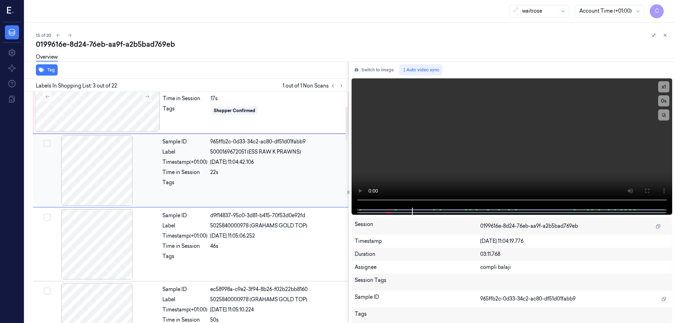
click at [112, 172] on div at bounding box center [96, 170] width 125 height 70
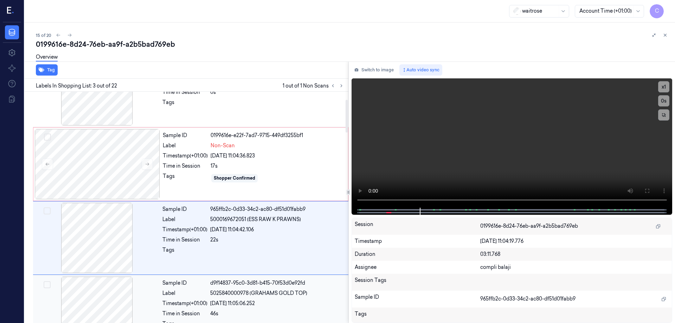
scroll to position [33, 0]
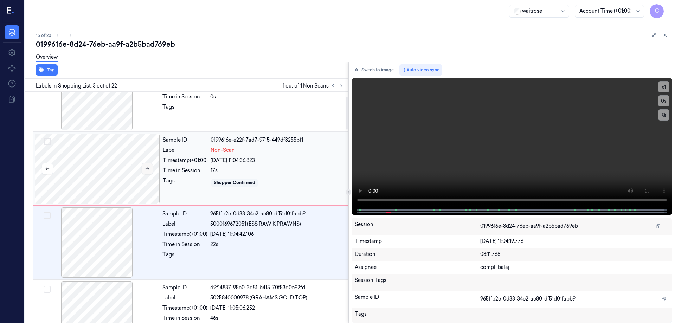
click at [149, 165] on button at bounding box center [147, 168] width 11 height 11
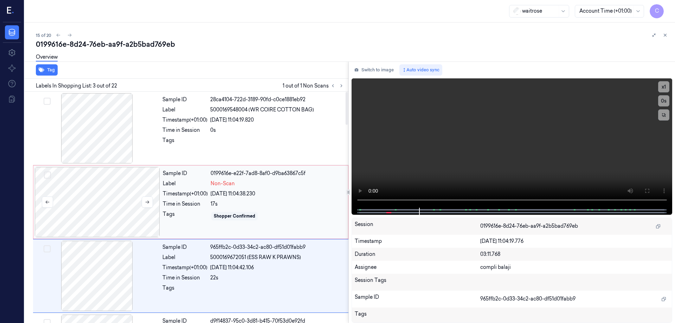
click at [114, 183] on div at bounding box center [97, 202] width 125 height 70
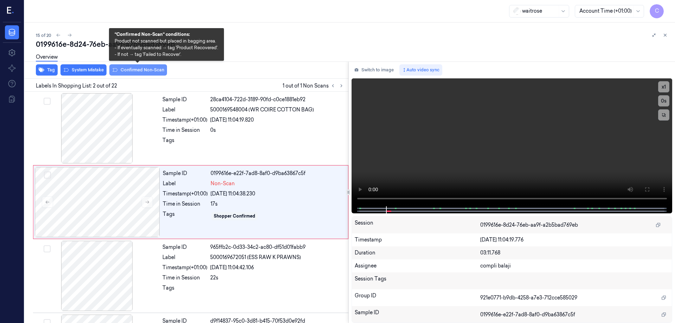
click at [156, 72] on button "Confirmed Non-Scan" at bounding box center [138, 69] width 58 height 11
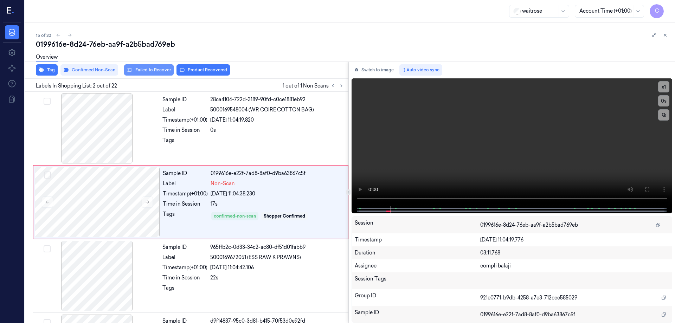
click at [163, 71] on button "Failed to Recover" at bounding box center [149, 69] width 50 height 11
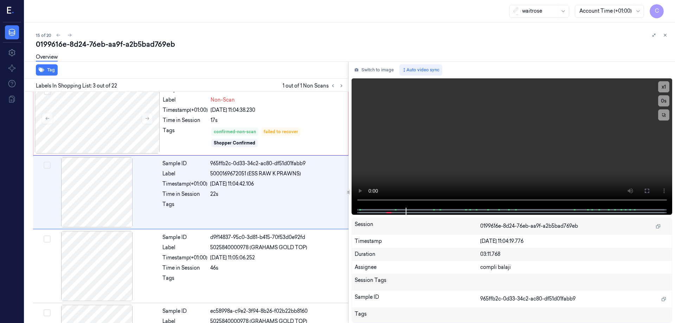
scroll to position [69, 0]
